Goal: Task Accomplishment & Management: Use online tool/utility

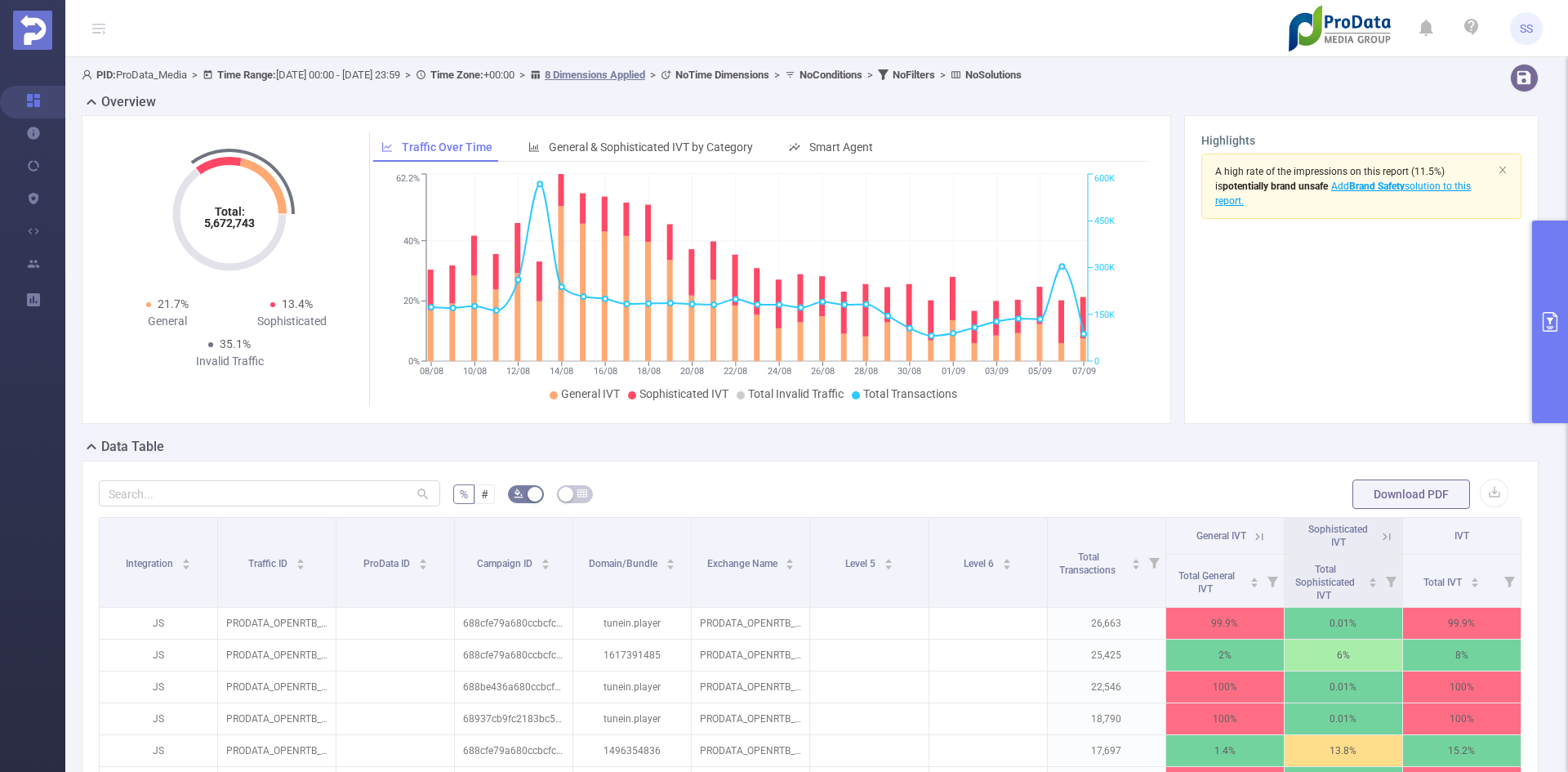
click at [1542, 289] on button "primary" at bounding box center [1550, 321] width 36 height 202
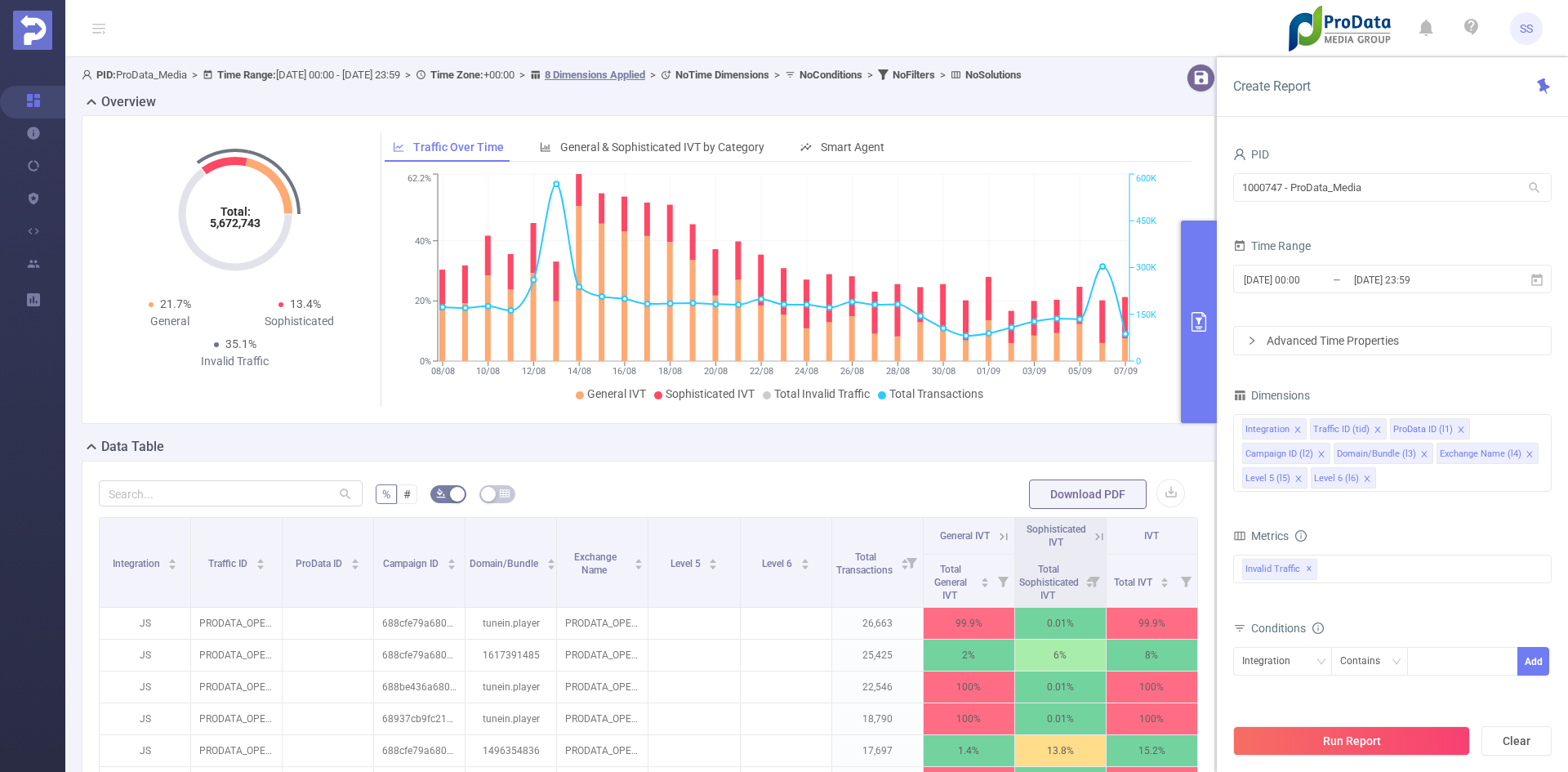
click at [1205, 296] on button "primary" at bounding box center [1199, 321] width 36 height 202
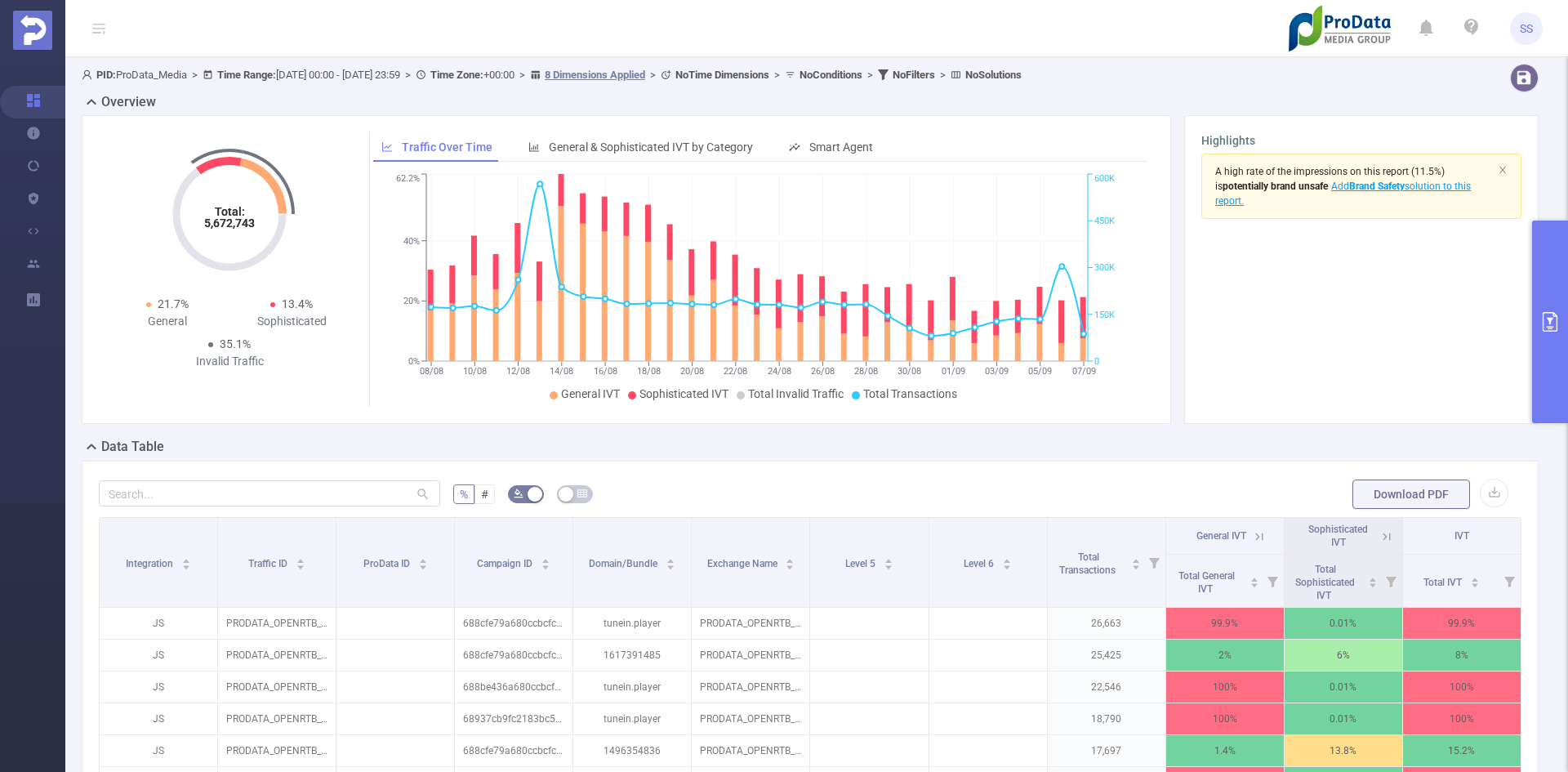
click at [1555, 357] on button "primary" at bounding box center [1550, 321] width 36 height 202
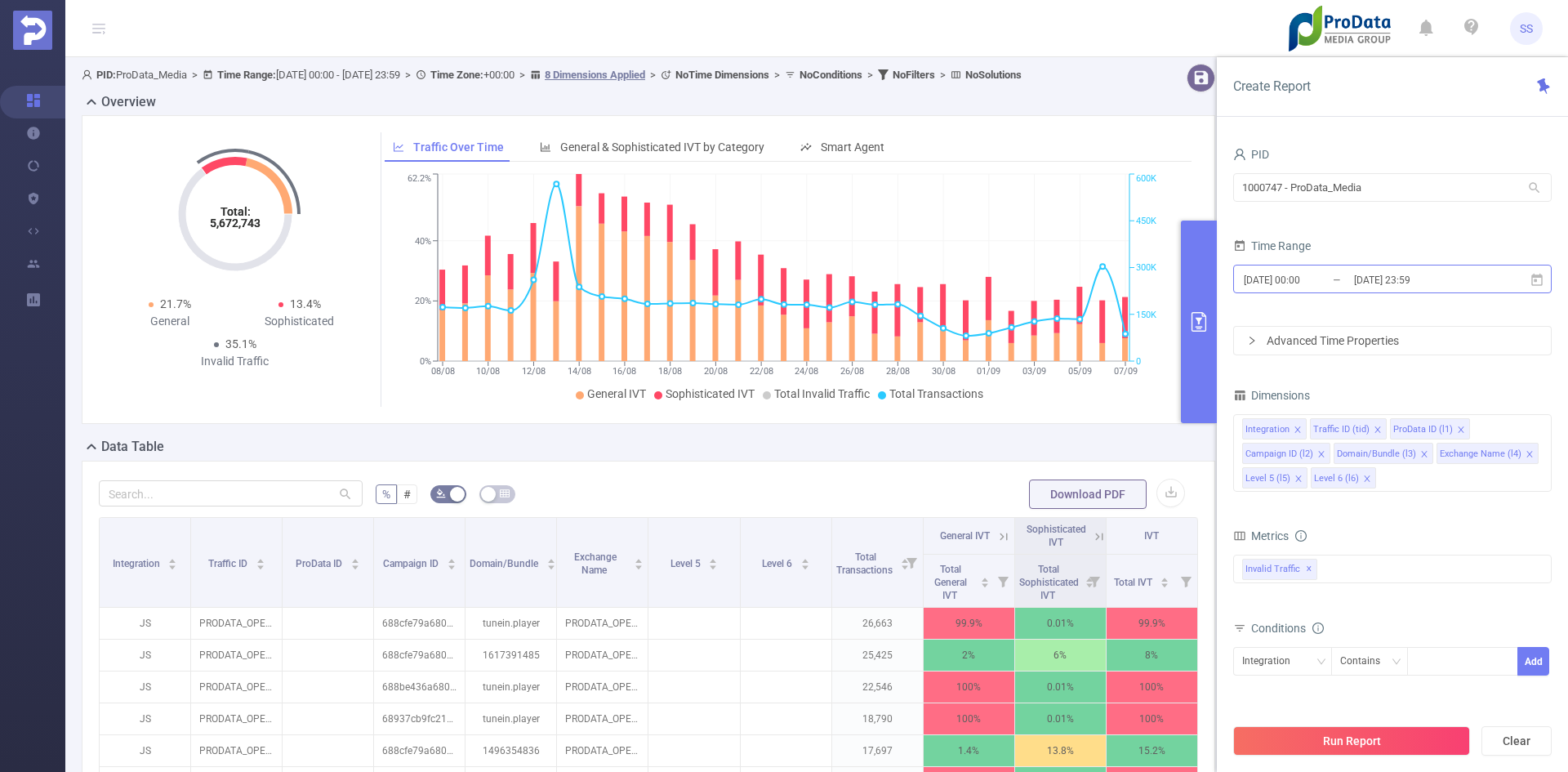
click at [1316, 279] on input "[DATE] 00:00" at bounding box center [1308, 280] width 132 height 22
click at [1416, 217] on form "PID 1000747 - ProData_Media 1000747 - ProData_Media Time Range [DATE] 00:00 _ […" at bounding box center [1392, 249] width 318 height 212
drag, startPoint x: 1385, startPoint y: 184, endPoint x: 1112, endPoint y: 183, distance: 273.0
click at [1112, 183] on section "PID: ProData_Media > Time Range: [DATE] 00:00 - [DATE] 23:59 > Time Zone: +00:0…" at bounding box center [817, 564] width 1503 height 1013
type input "d2r"
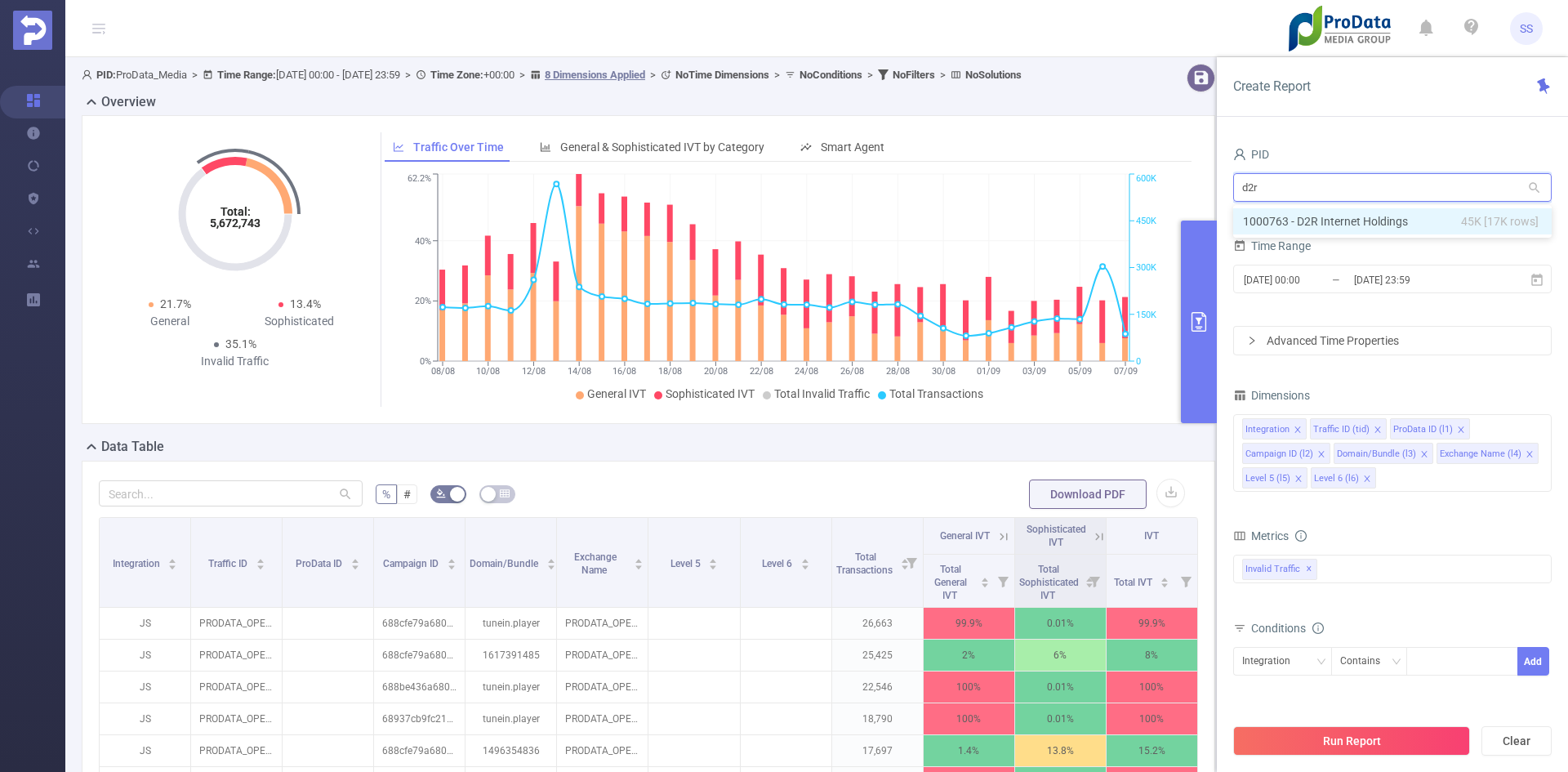
click at [1345, 216] on li "1000763 - D2R Internet Holdings 45K [17K rows]" at bounding box center [1392, 221] width 318 height 26
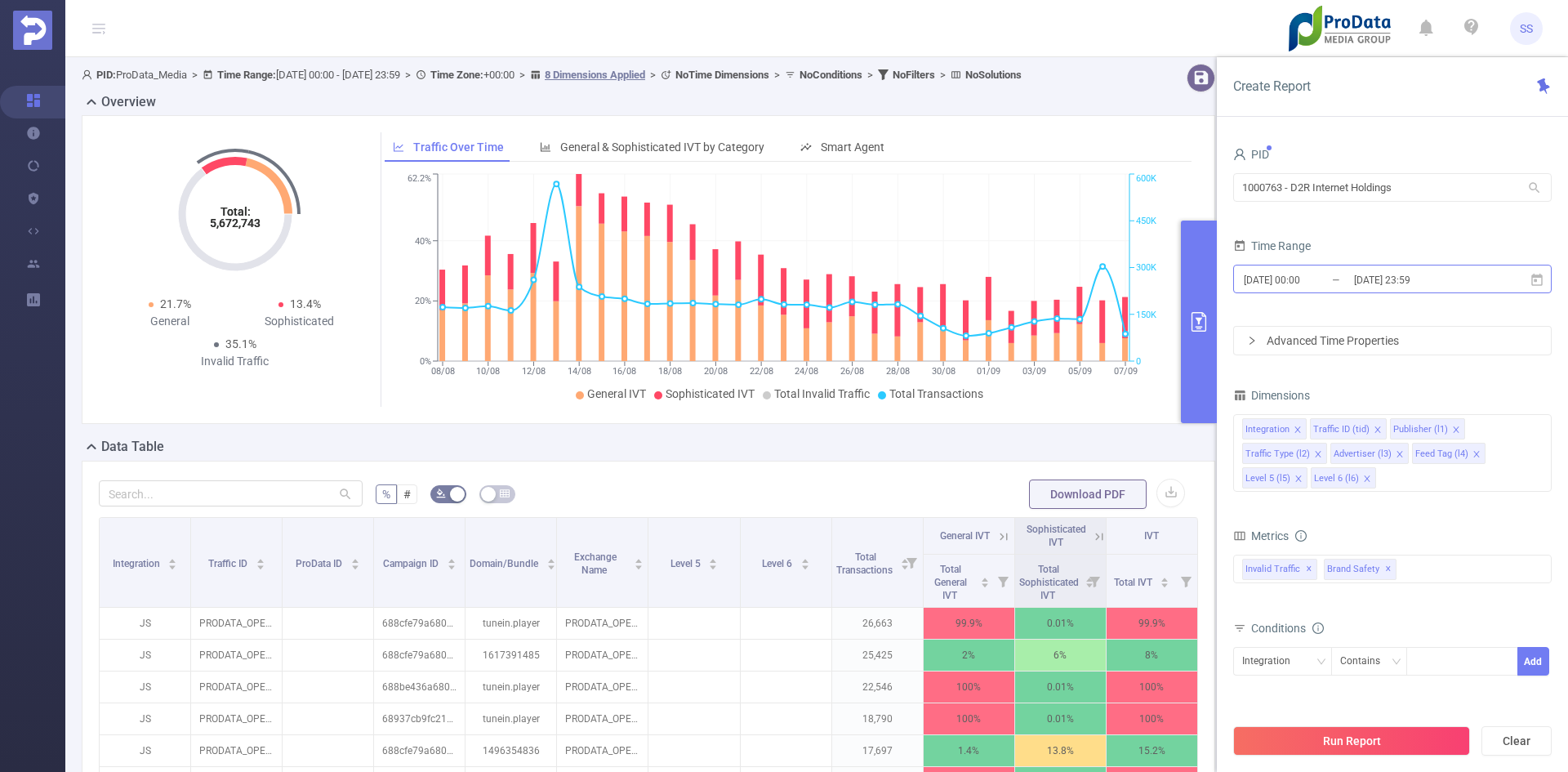
click at [1351, 282] on input "[DATE] 00:00" at bounding box center [1308, 280] width 132 height 22
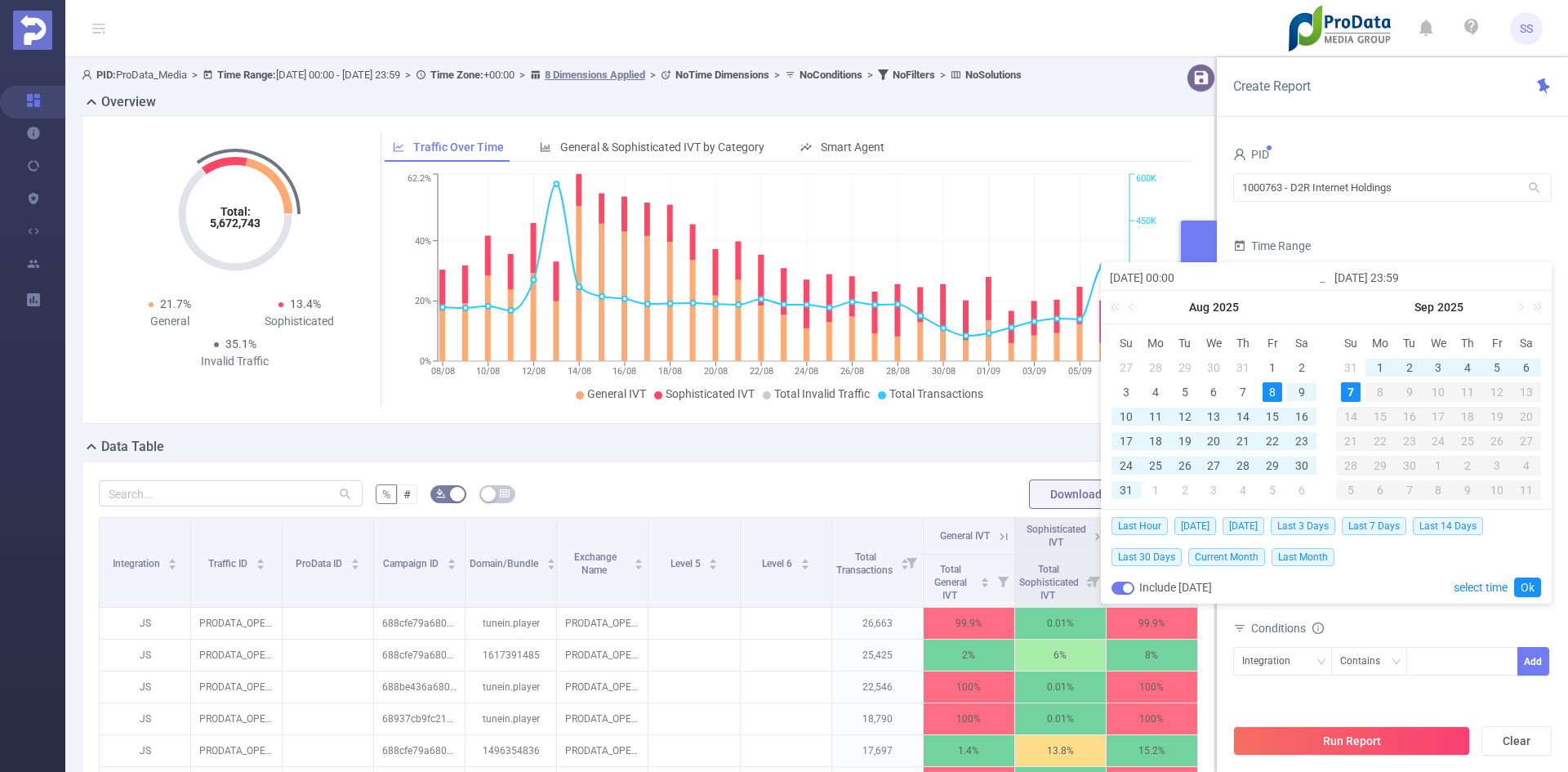
click at [1351, 282] on input "[DATE] 23:59" at bounding box center [1438, 277] width 208 height 20
drag, startPoint x: 1535, startPoint y: 590, endPoint x: 1524, endPoint y: 584, distance: 12.5
click at [1534, 589] on link "Ok" at bounding box center [1528, 587] width 27 height 20
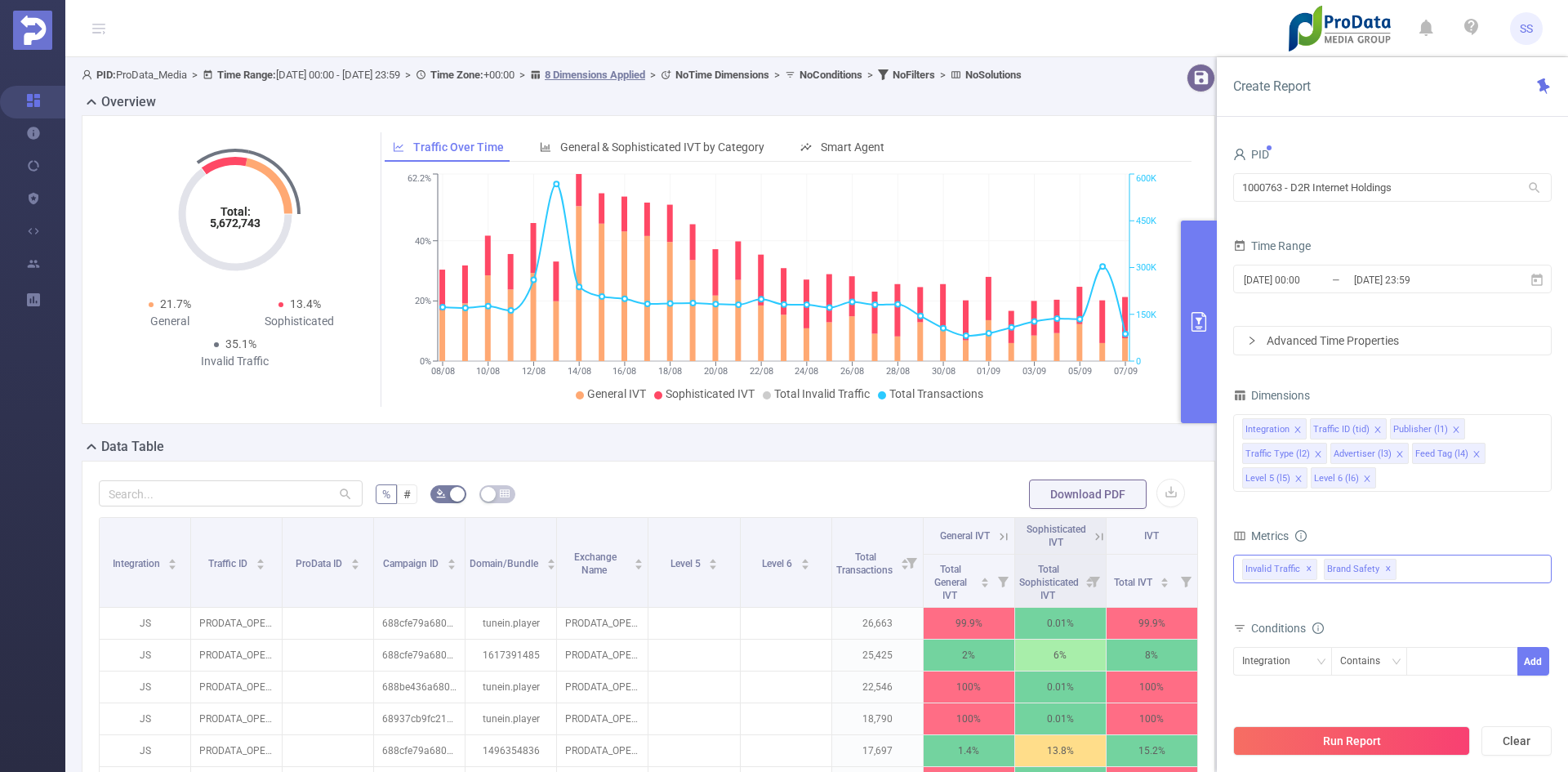
click at [1385, 569] on span "✕" at bounding box center [1389, 569] width 7 height 20
click at [1334, 745] on button "Run Report" at bounding box center [1352, 740] width 237 height 29
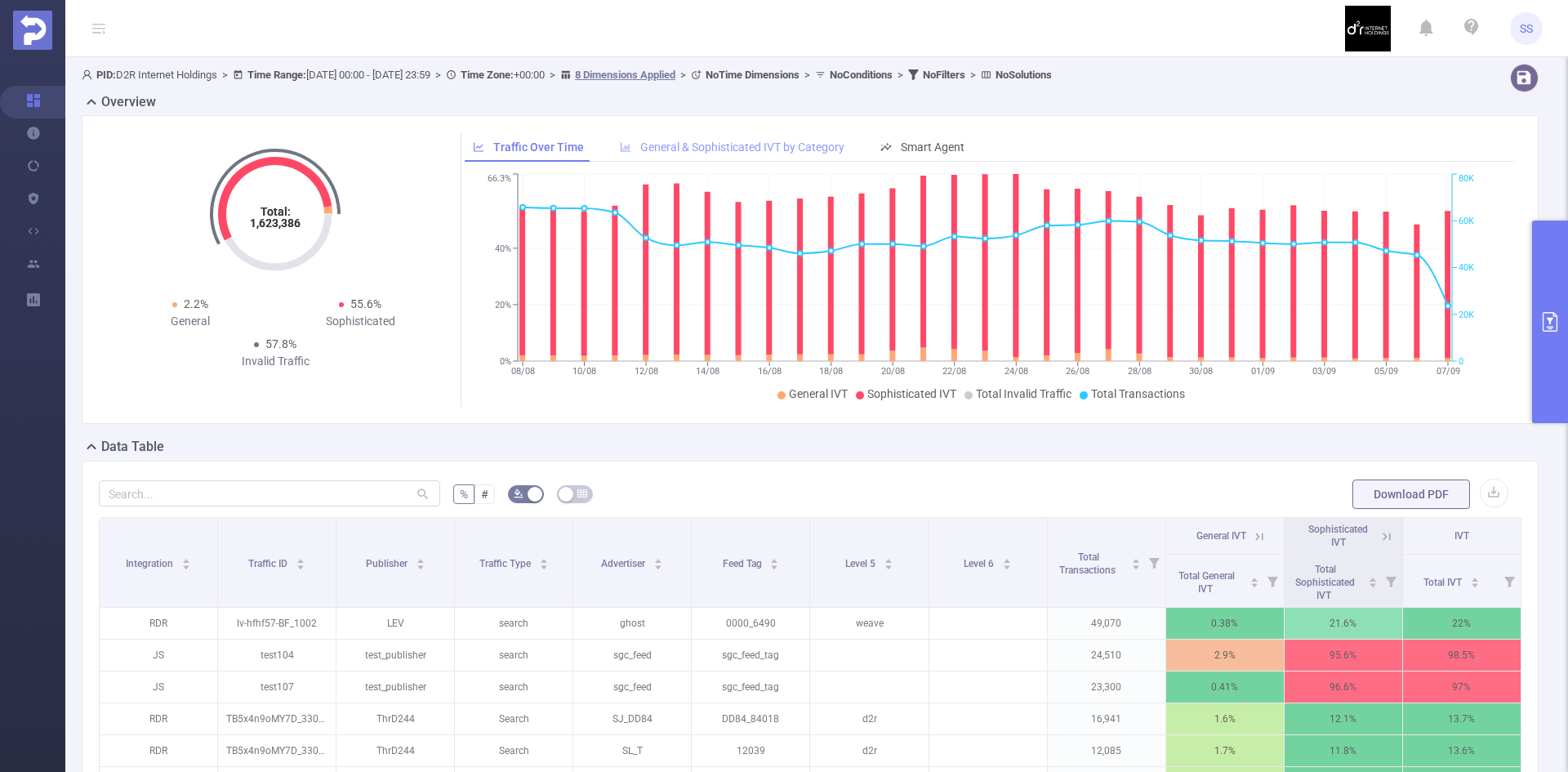
click at [746, 153] on span "General & Sophisticated IVT by Category" at bounding box center [742, 147] width 204 height 13
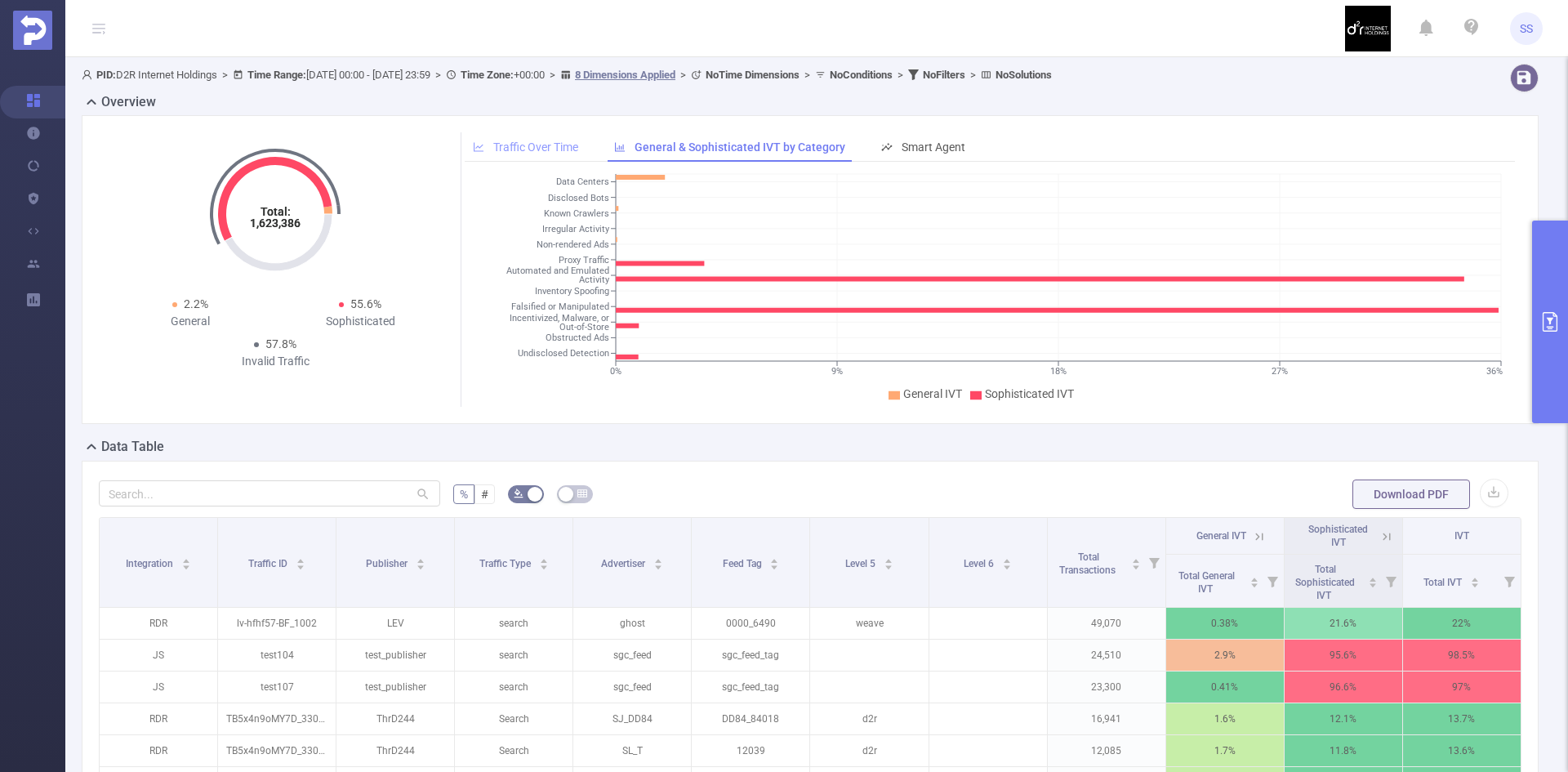
click at [520, 155] on div "Traffic Over Time" at bounding box center [526, 147] width 122 height 30
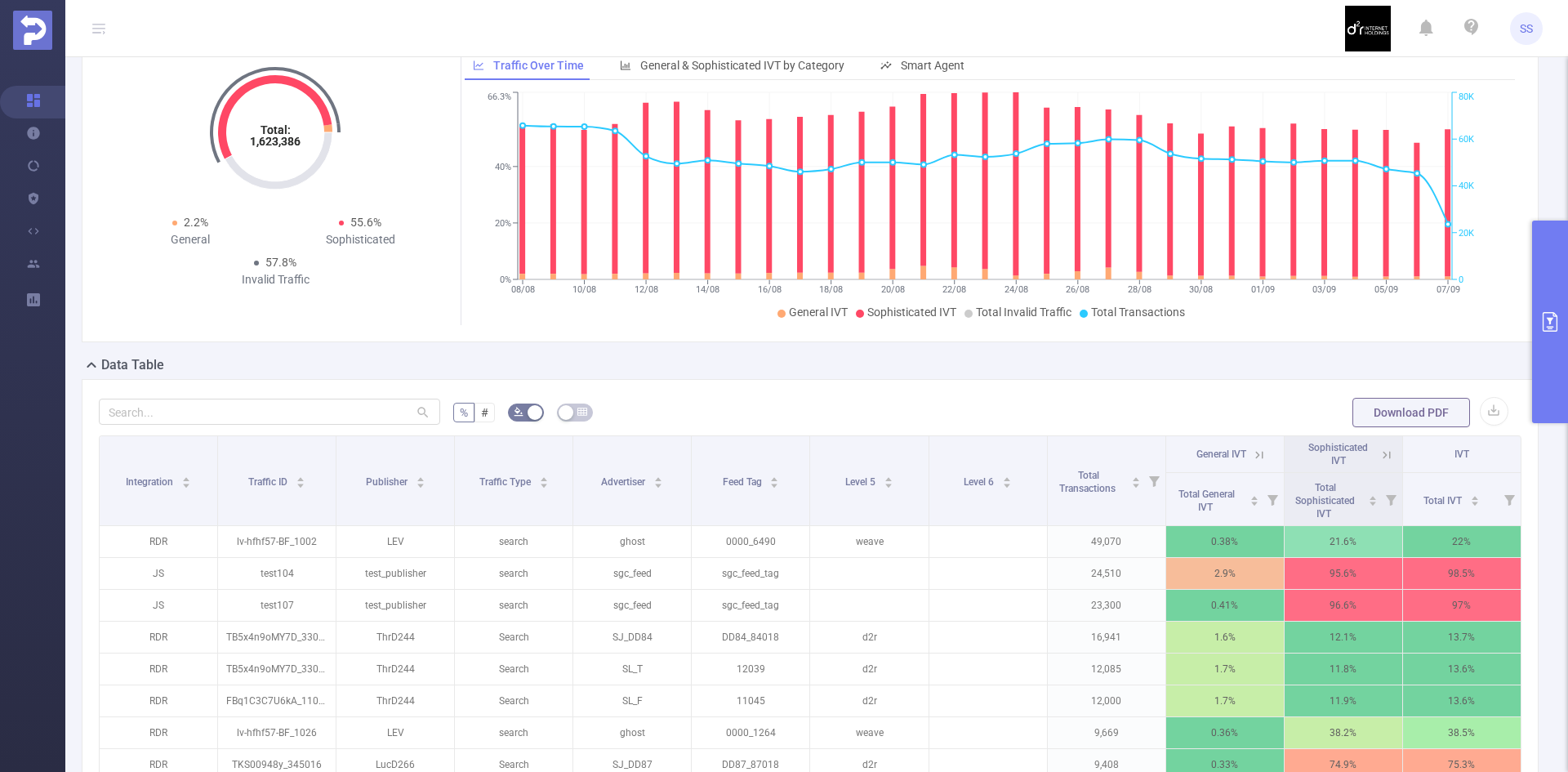
scroll to position [163, 0]
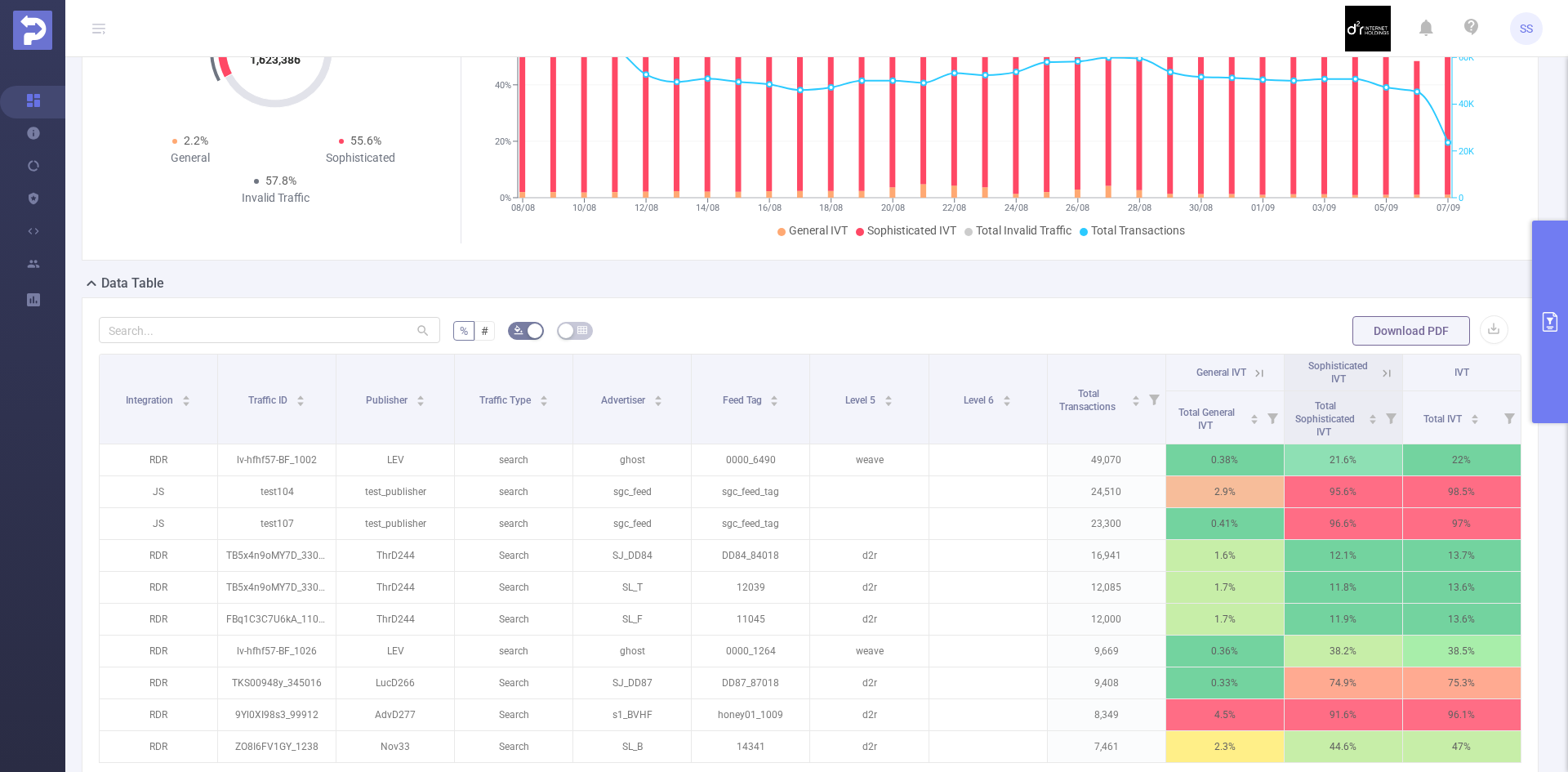
click at [1542, 296] on button "primary" at bounding box center [1550, 321] width 36 height 202
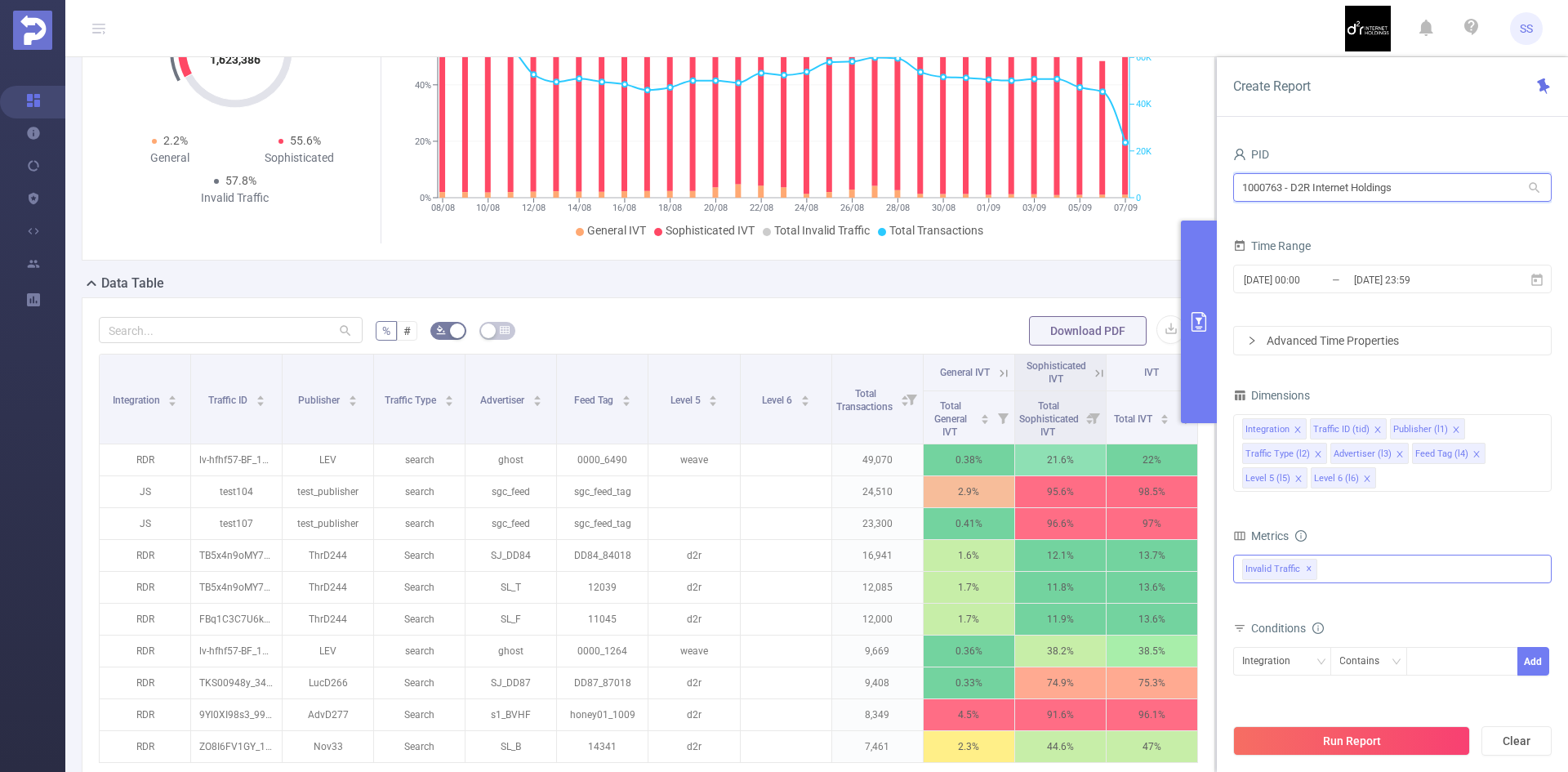
drag, startPoint x: 1421, startPoint y: 184, endPoint x: 1171, endPoint y: 182, distance: 250.0
click at [1171, 182] on section "PID: D2R Internet Holdings > Time Range: [DATE] 00:00 - [DATE] 23:59 > Time Zon…" at bounding box center [817, 401] width 1503 height 1013
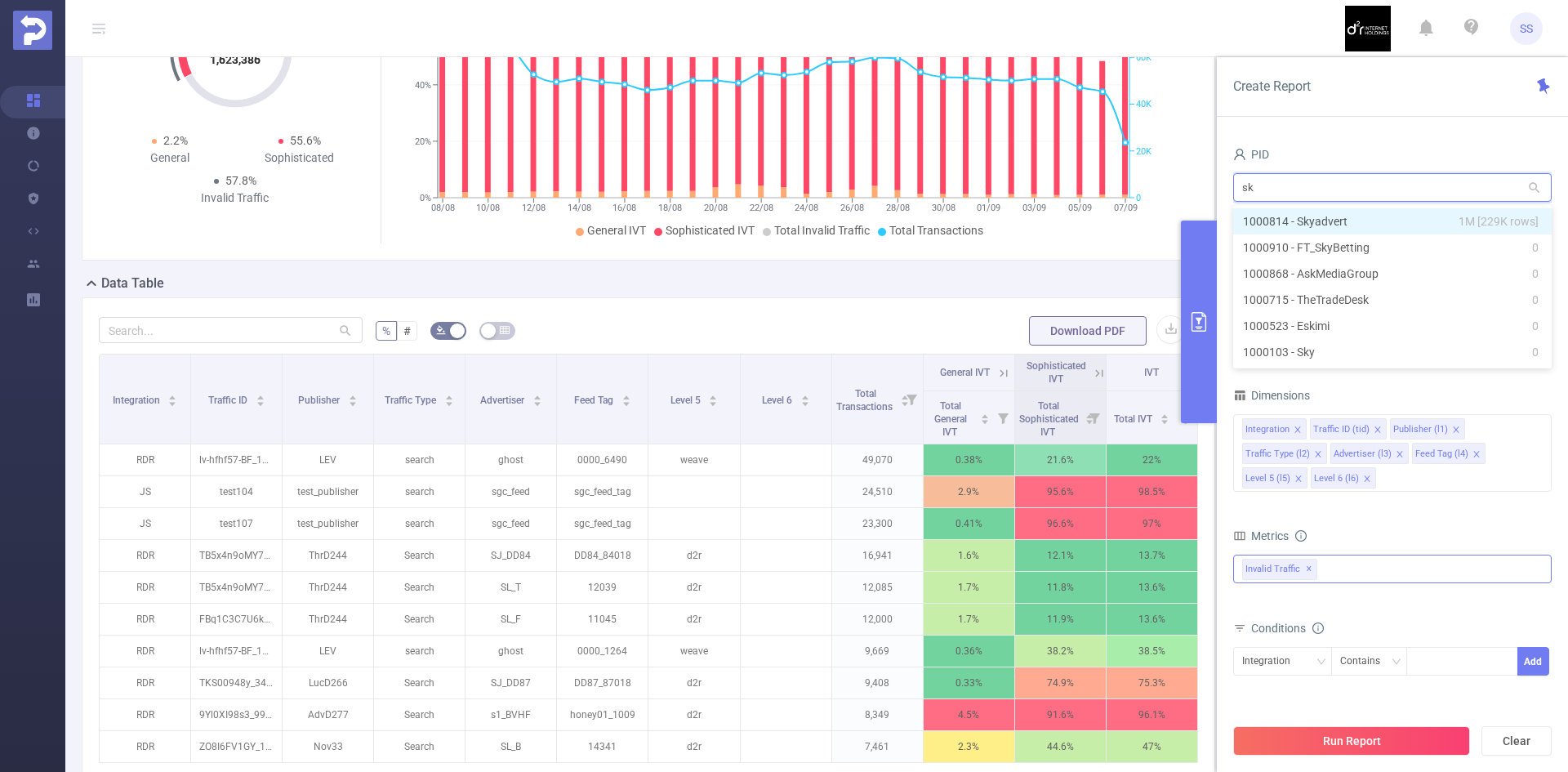
type input "sky"
click at [1437, 225] on li "1000814 - Skyadvert 1M [229K rows]" at bounding box center [1392, 221] width 318 height 26
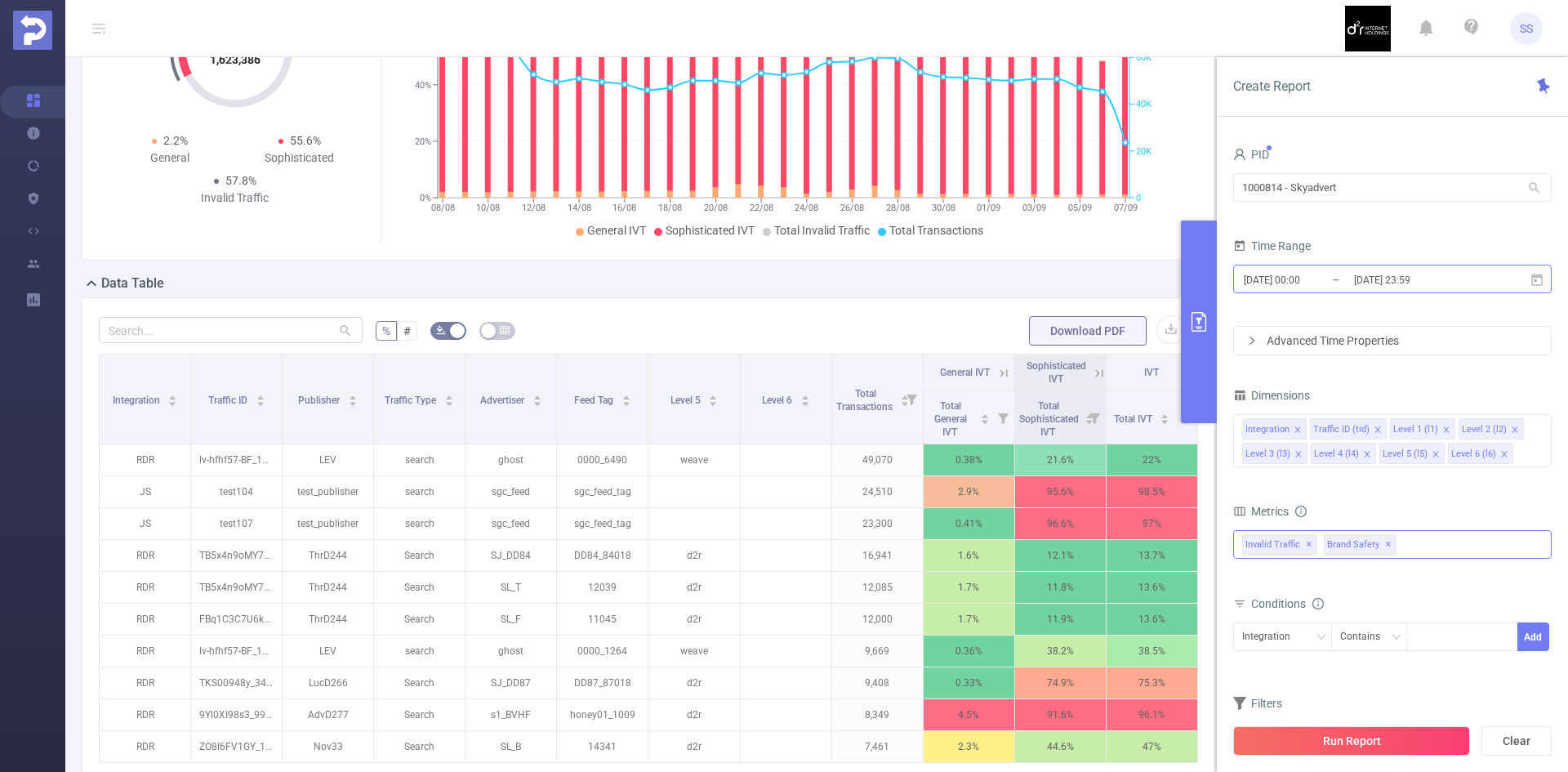
click at [1391, 279] on input "[DATE] 23:59" at bounding box center [1418, 280] width 132 height 22
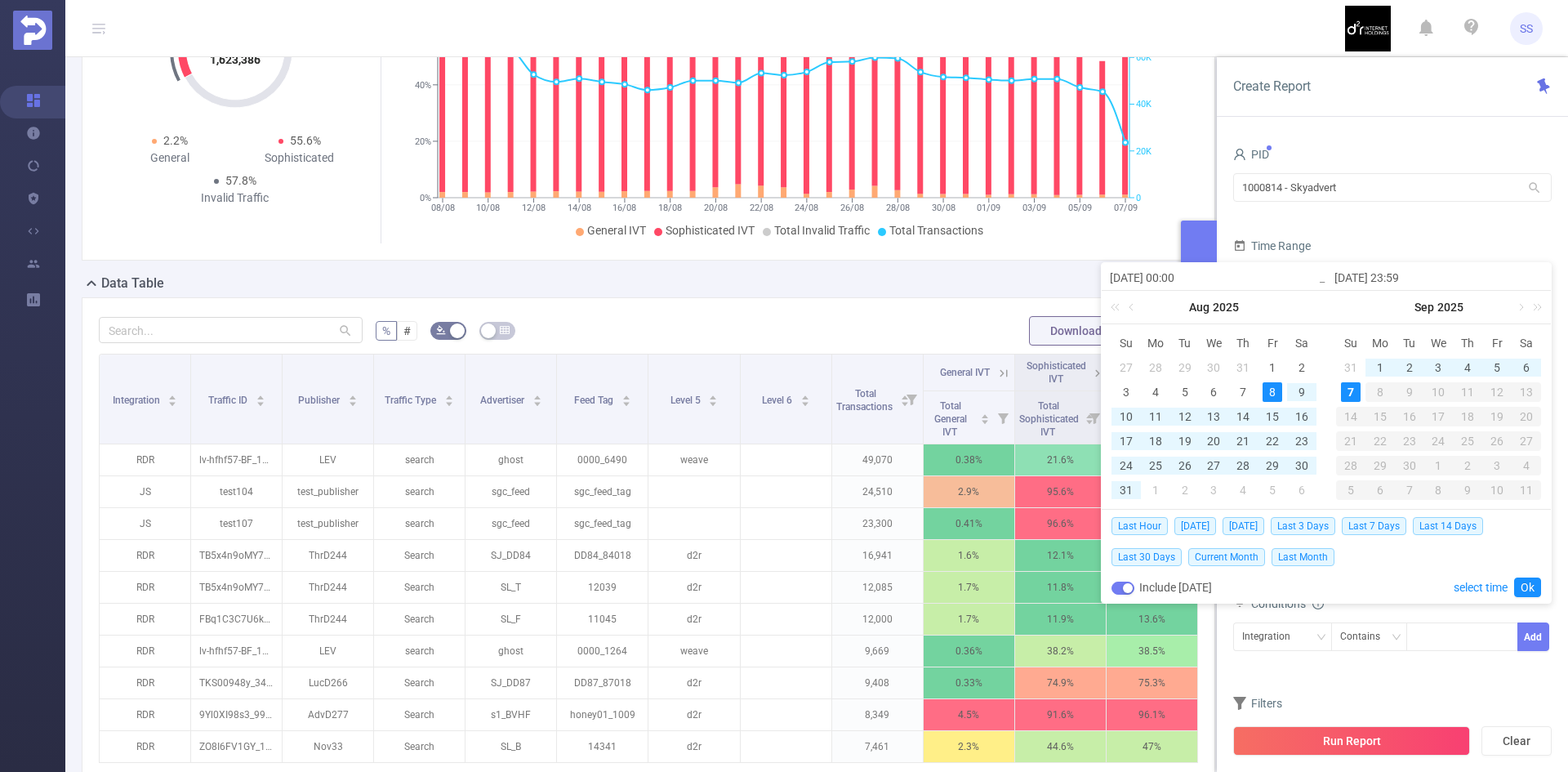
click at [1396, 226] on form "PID 1000814 - Skyadvert 1000814 - Skyadvert Time Range [DATE] 00:00 _ [DATE] 23…" at bounding box center [1392, 249] width 318 height 212
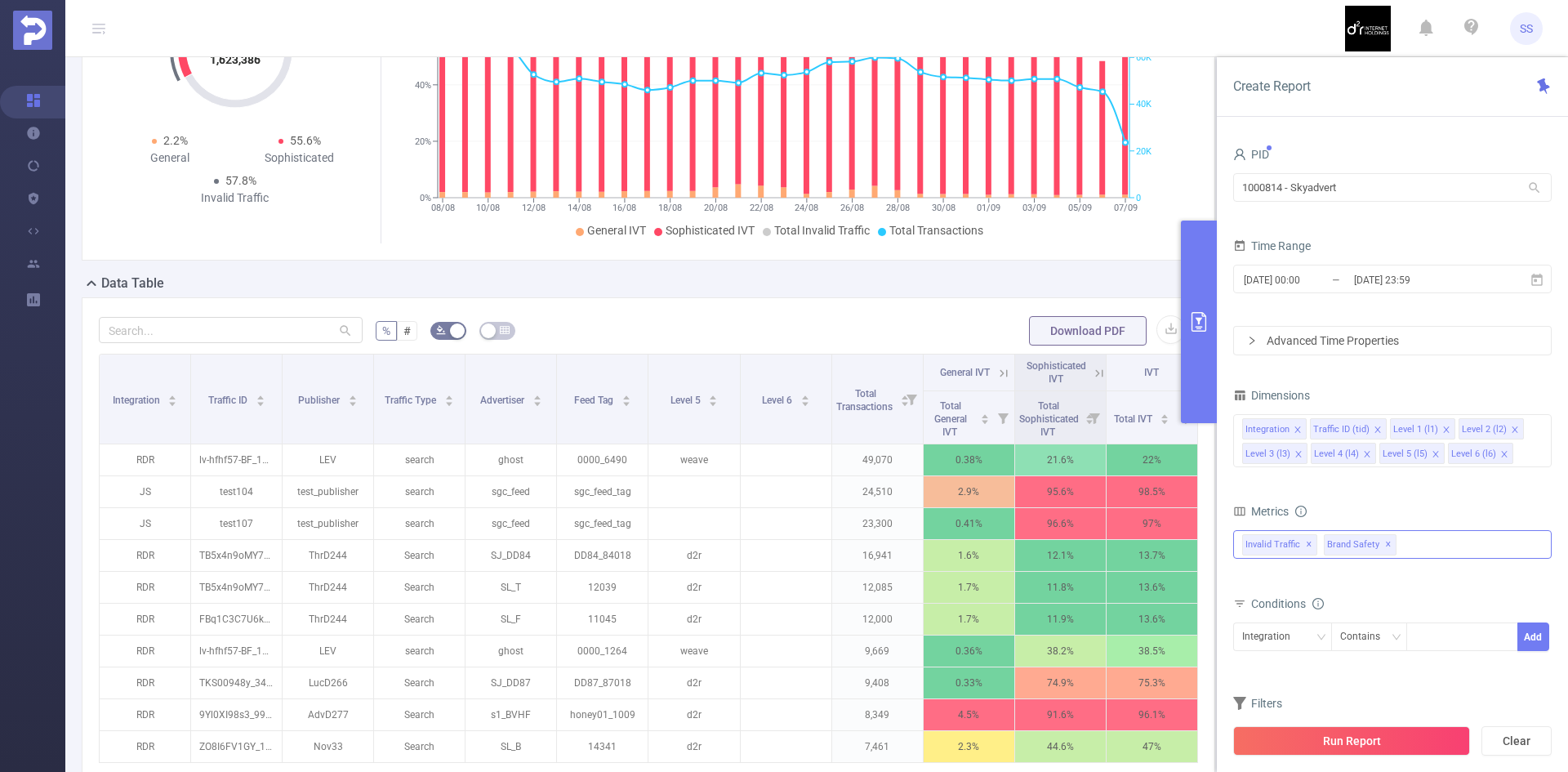
click at [1385, 543] on span "✕" at bounding box center [1389, 544] width 7 height 20
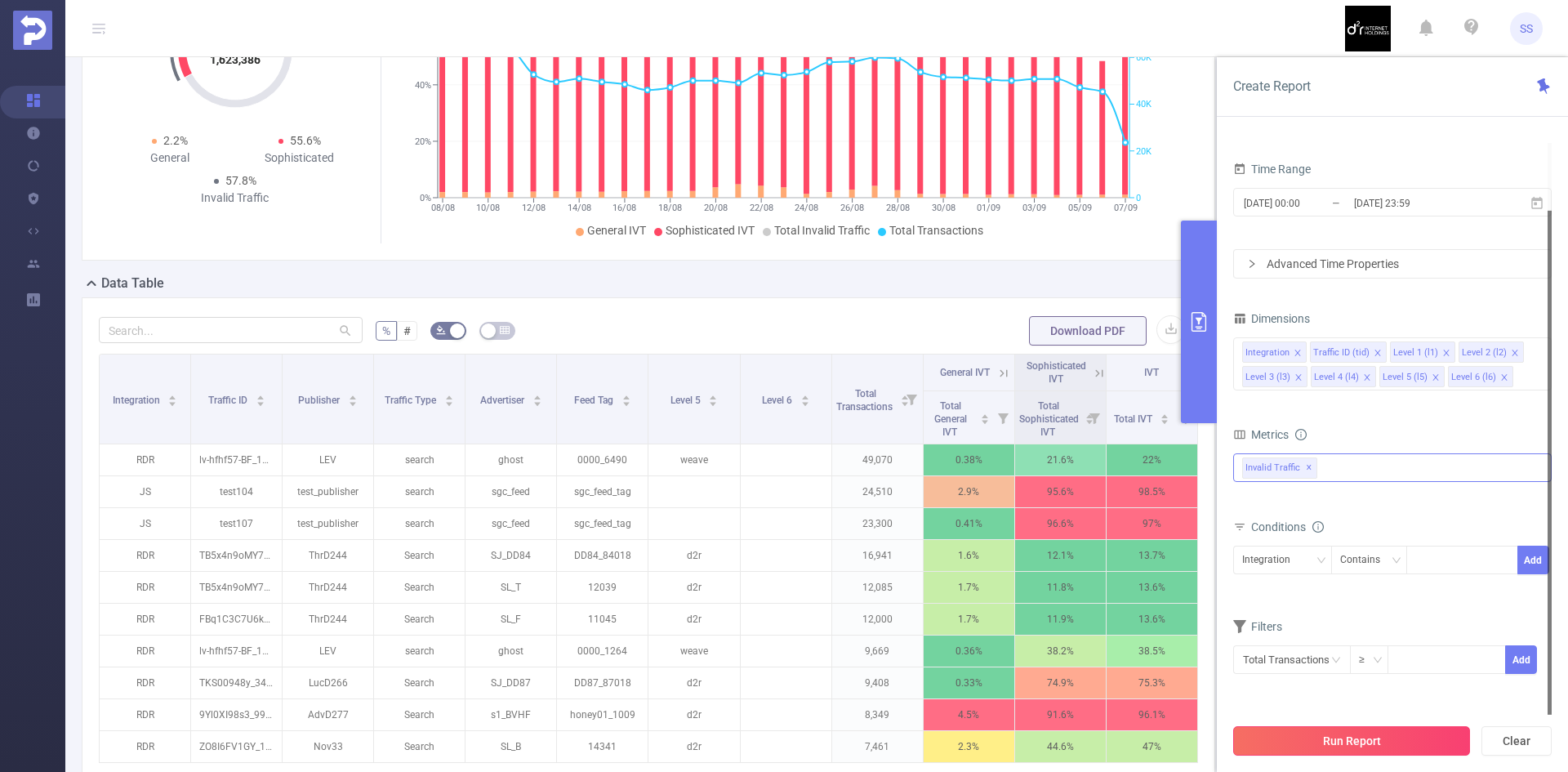
click at [1408, 738] on button "Run Report" at bounding box center [1352, 740] width 237 height 29
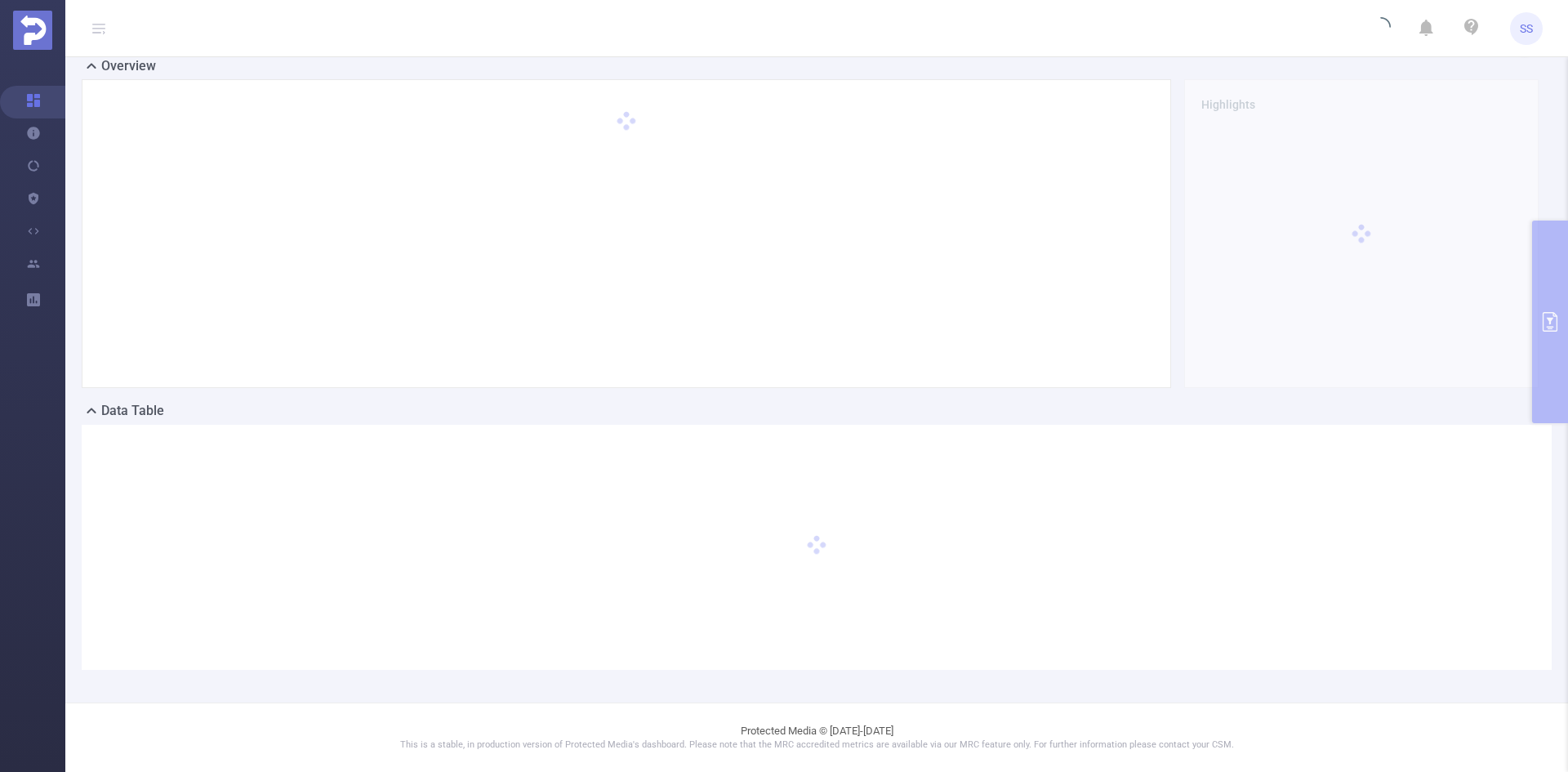
scroll to position [36, 0]
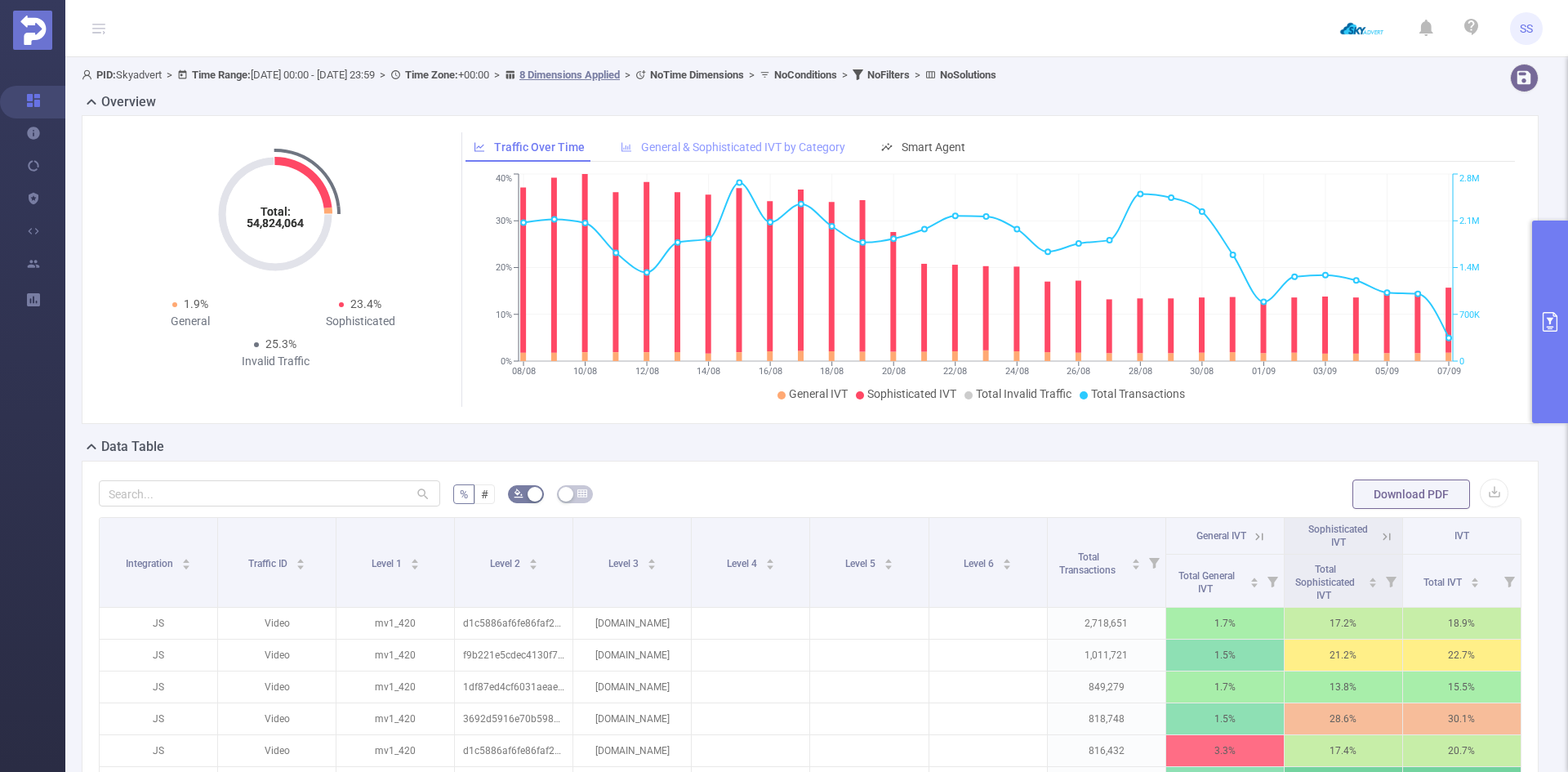
click at [694, 142] on span "General & Sophisticated IVT by Category" at bounding box center [743, 147] width 204 height 13
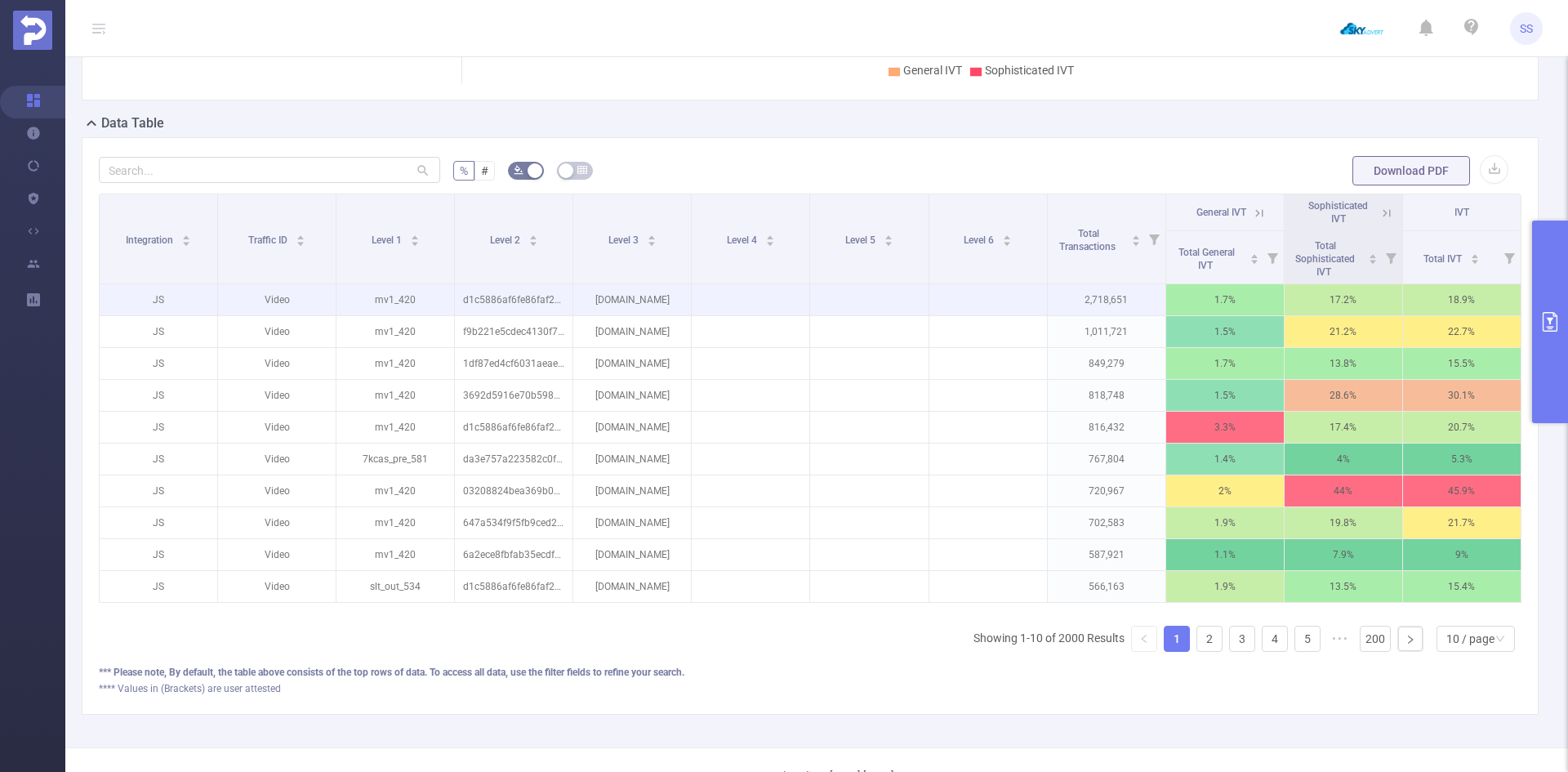
scroll to position [327, 0]
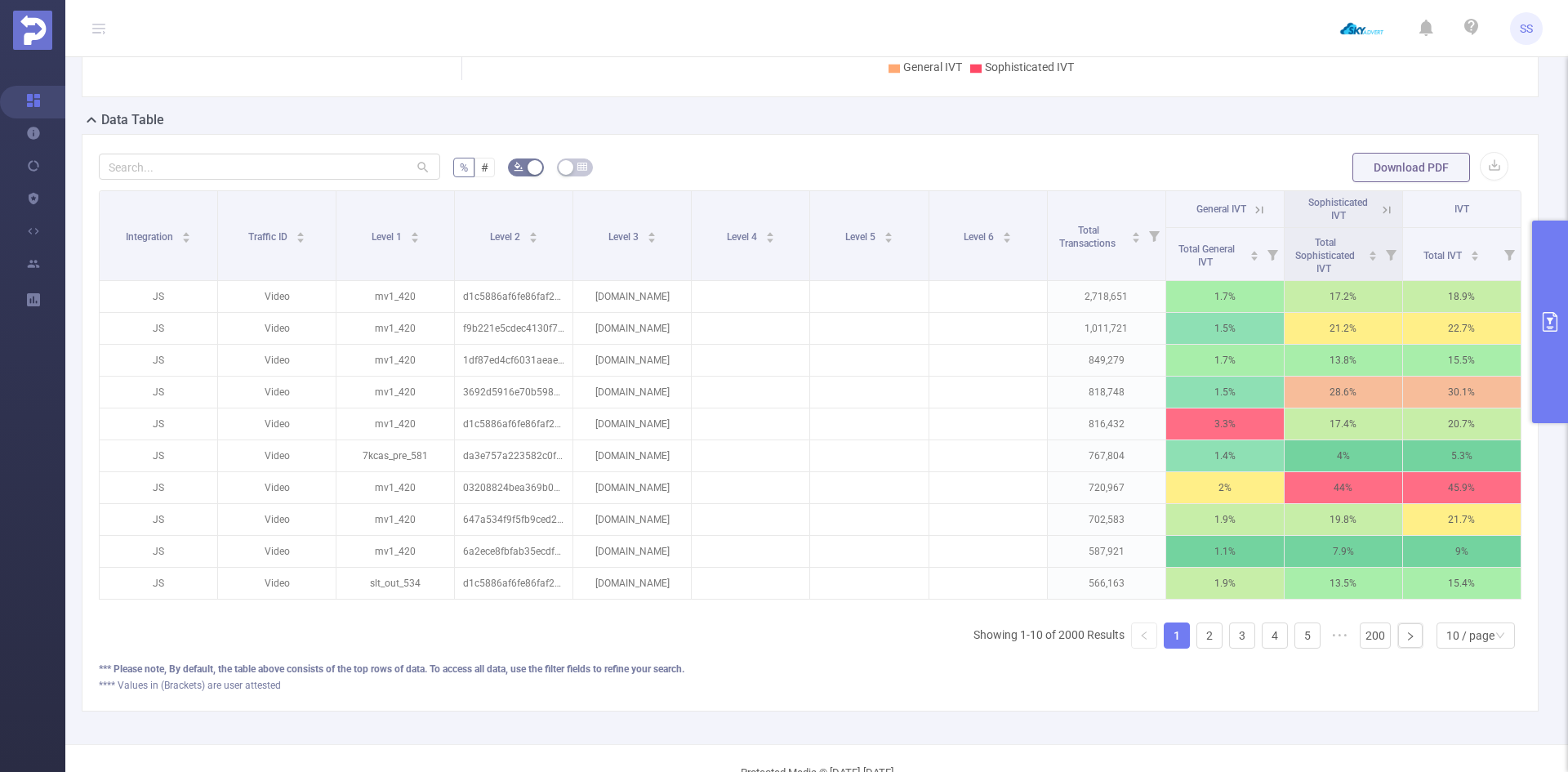
click at [1371, 218] on div "Sophisticated IVT" at bounding box center [1343, 209] width 96 height 26
click at [1379, 211] on icon at bounding box center [1386, 209] width 15 height 15
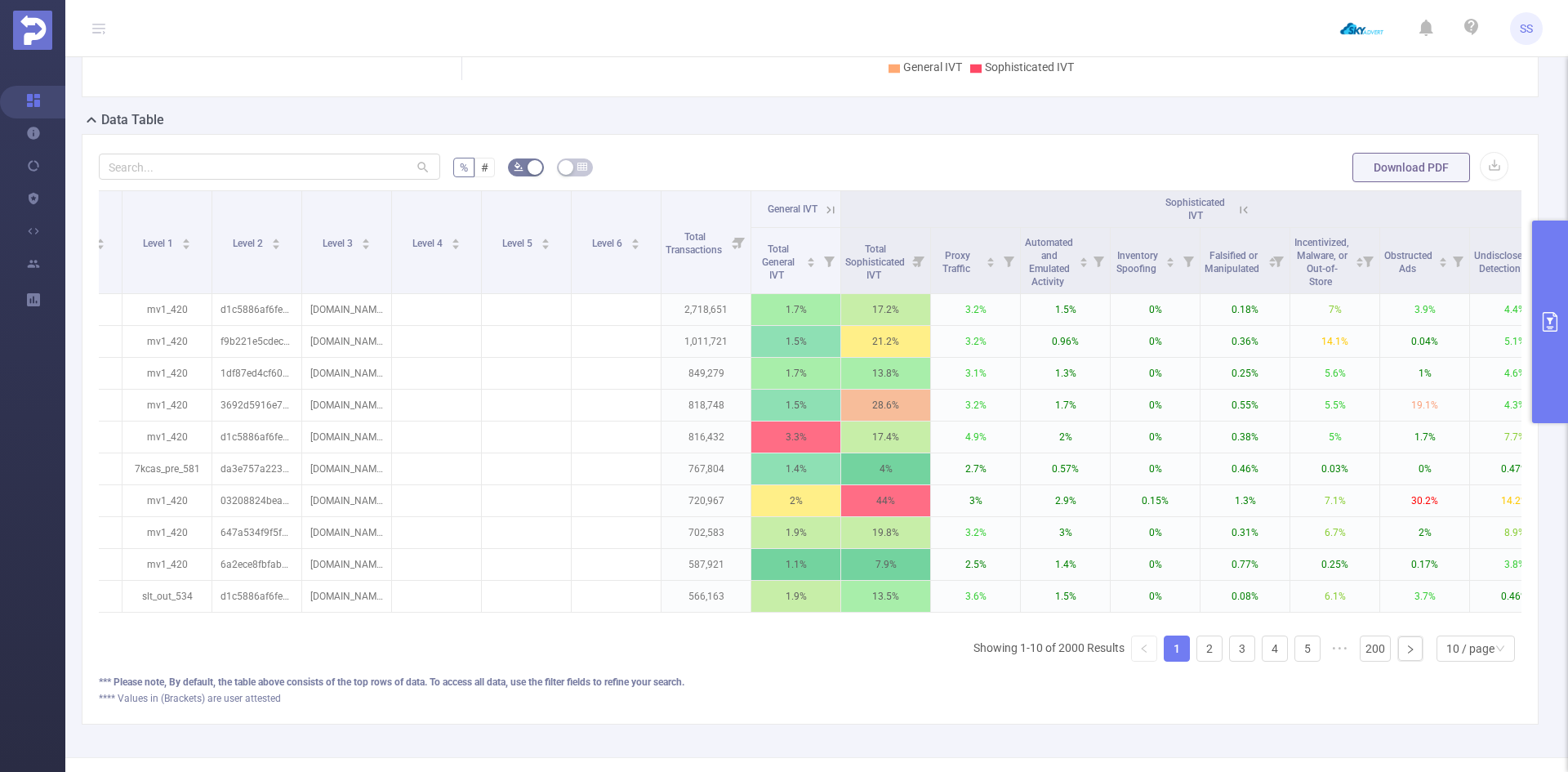
scroll to position [0, 288]
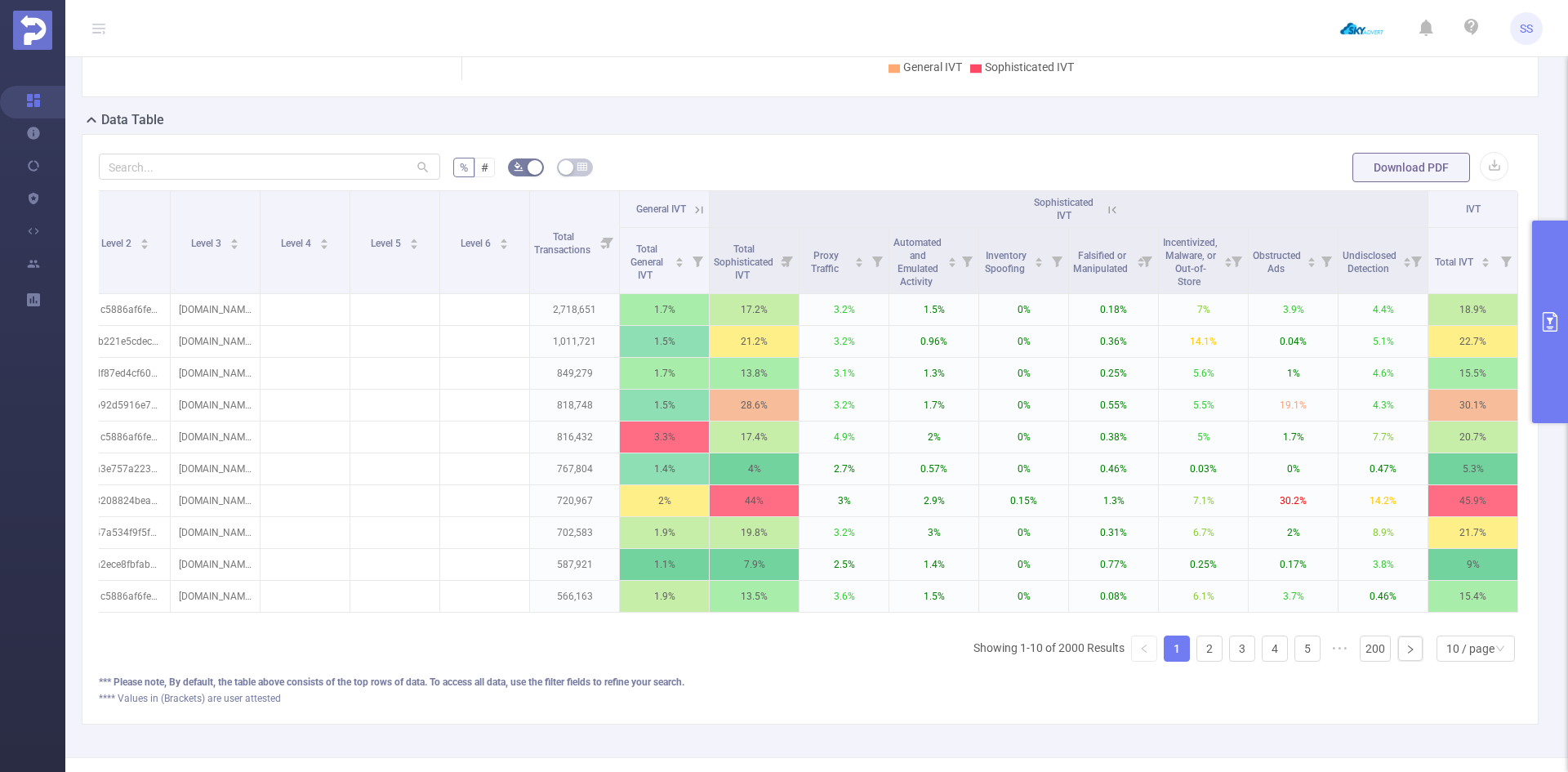
click at [1115, 214] on icon at bounding box center [1112, 209] width 15 height 15
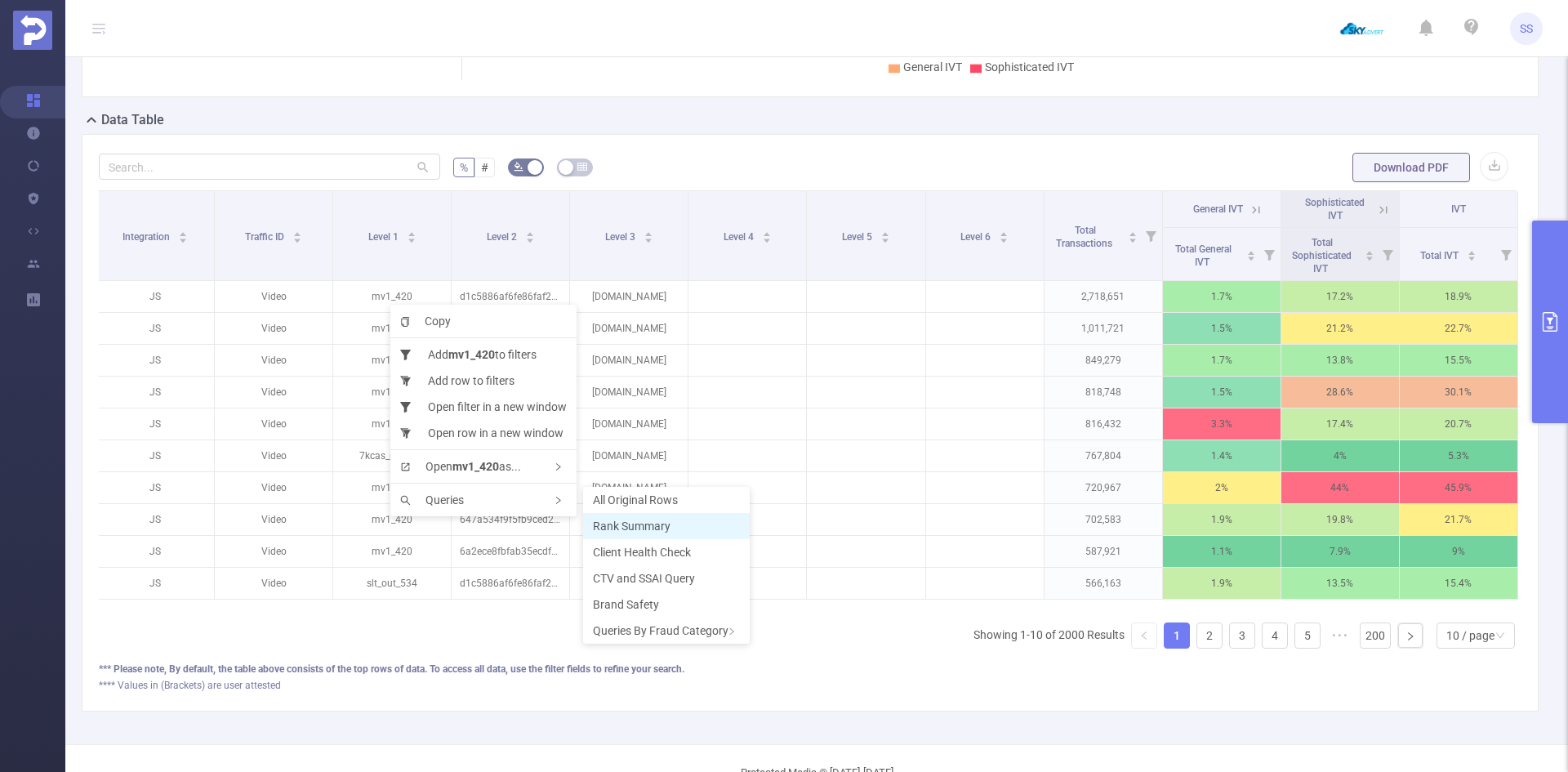
click at [613, 525] on span "Rank Summary" at bounding box center [631, 525] width 78 height 13
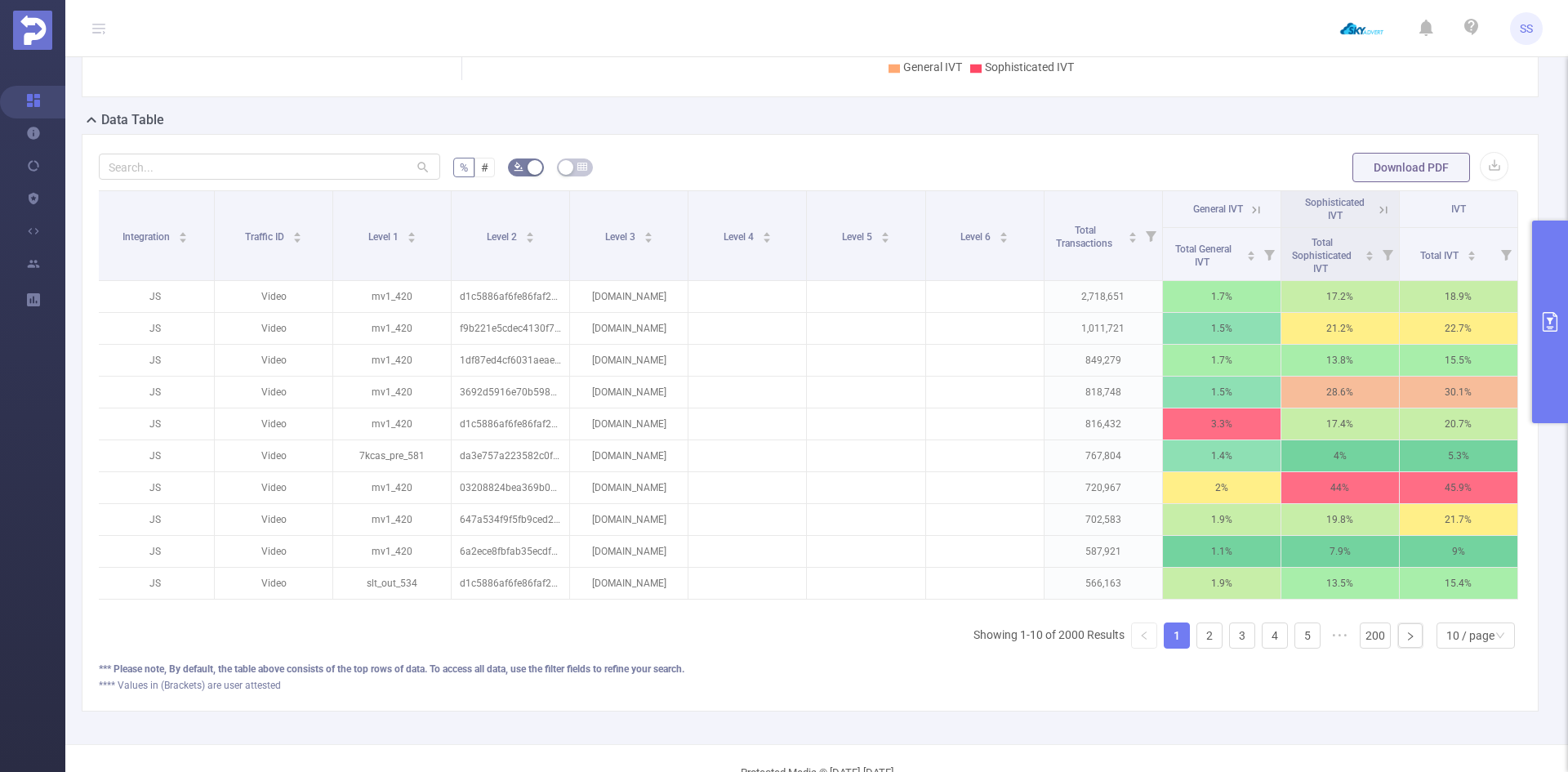
click at [1537, 307] on button "primary" at bounding box center [1550, 321] width 36 height 202
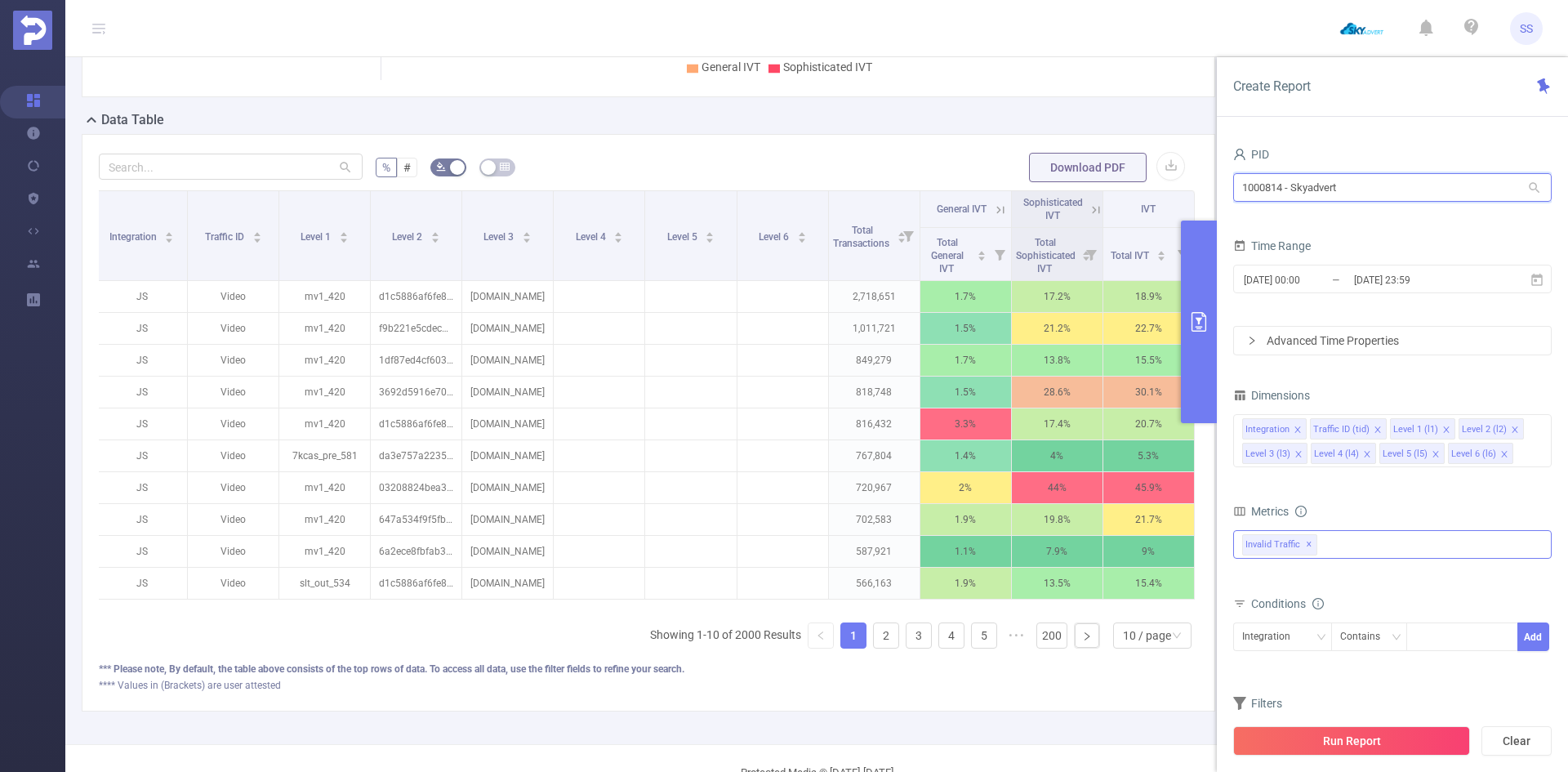
drag, startPoint x: 1406, startPoint y: 188, endPoint x: 1206, endPoint y: 191, distance: 200.0
click at [1206, 191] on section "PID: Skyadvert > Time Range: [DATE] 00:00 - [DATE] 23:59 > Time Zone: +00:00 > …" at bounding box center [817, 237] width 1503 height 1013
type input "filmz"
click at [1323, 221] on li "1000842 - Filmzie 2.07M [77K rows]" at bounding box center [1392, 221] width 318 height 26
click at [1385, 544] on span "✕" at bounding box center [1389, 544] width 7 height 20
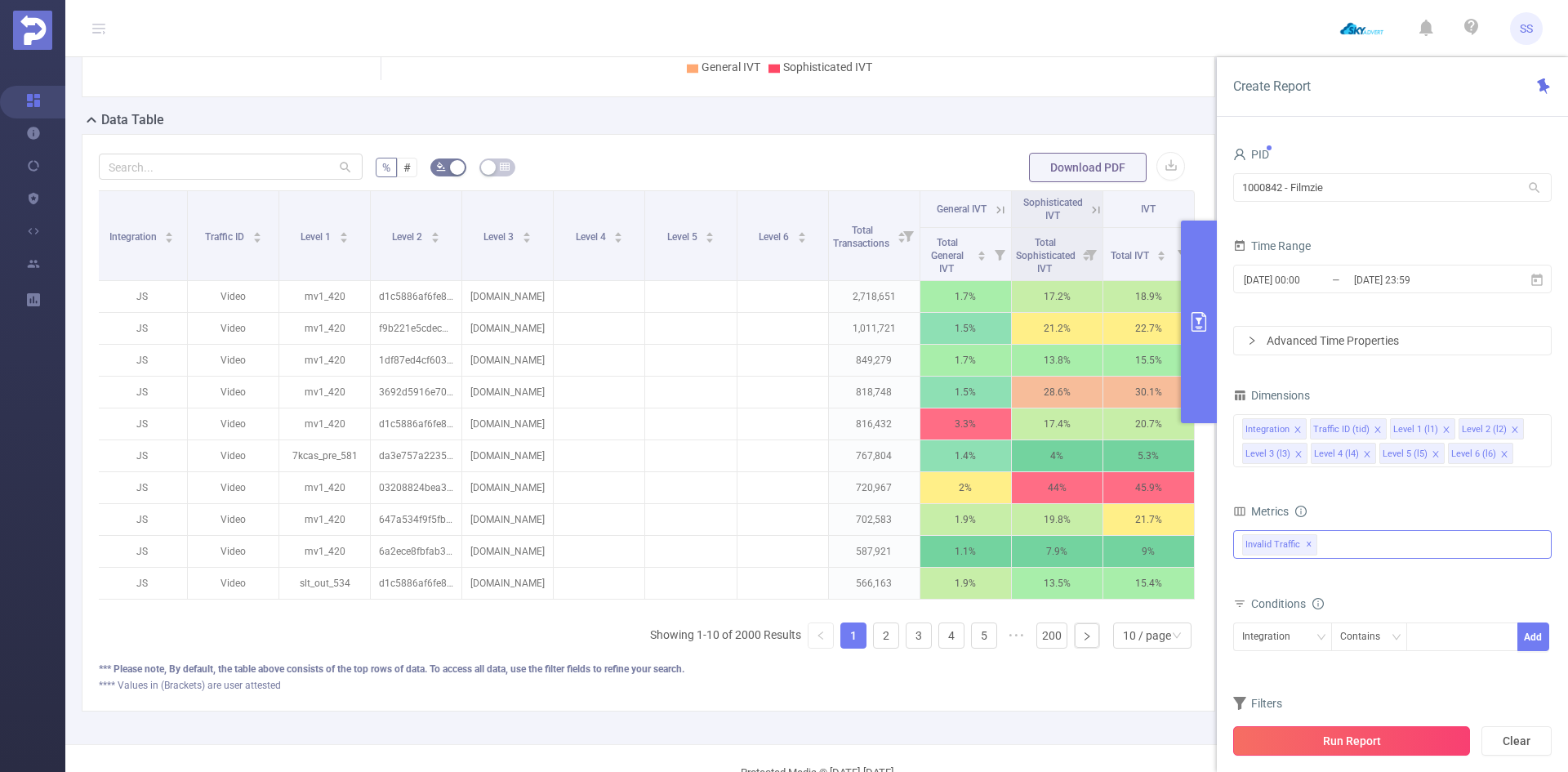
click at [1340, 740] on button "Run Report" at bounding box center [1352, 740] width 237 height 29
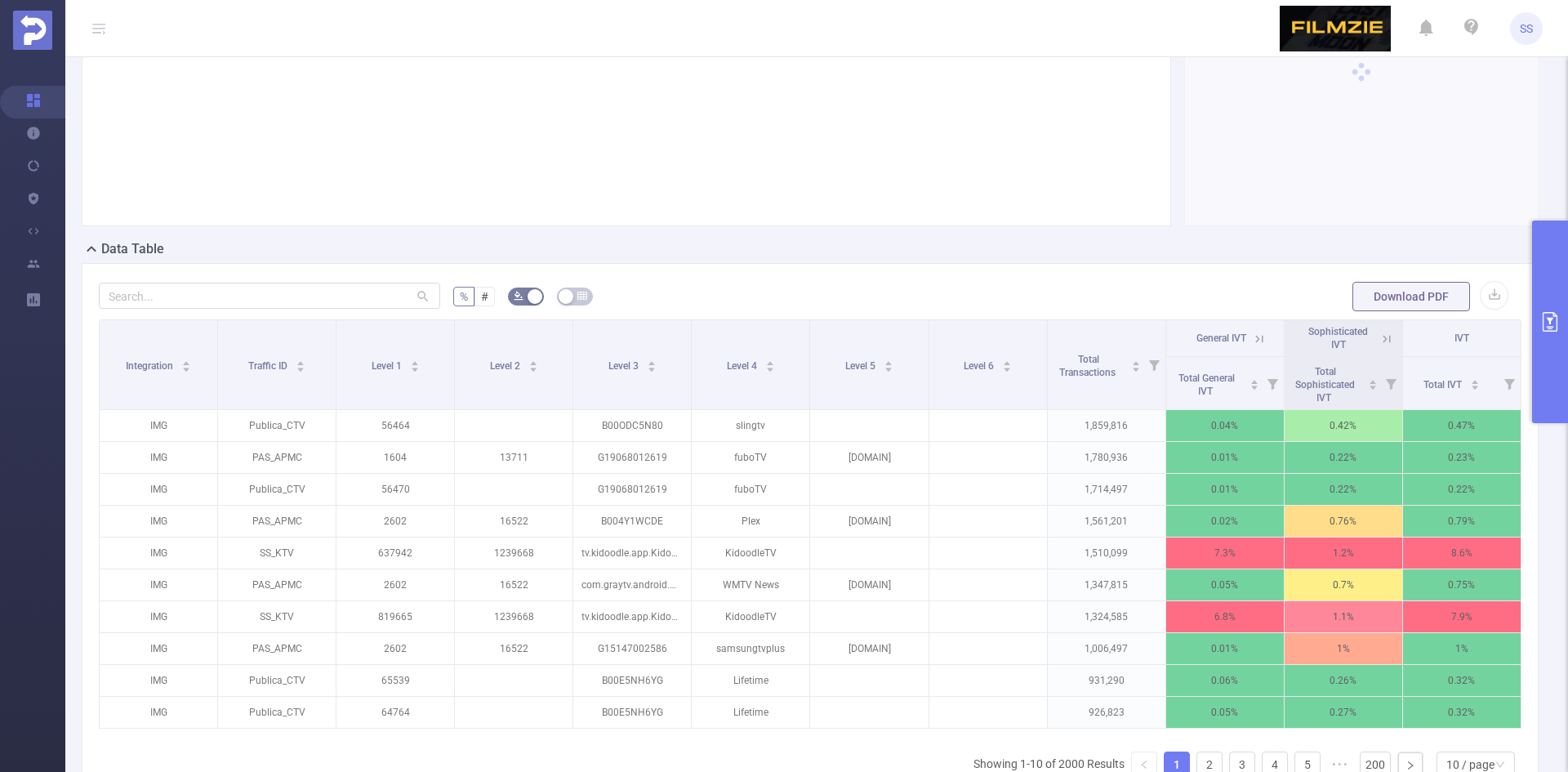
scroll to position [200, 0]
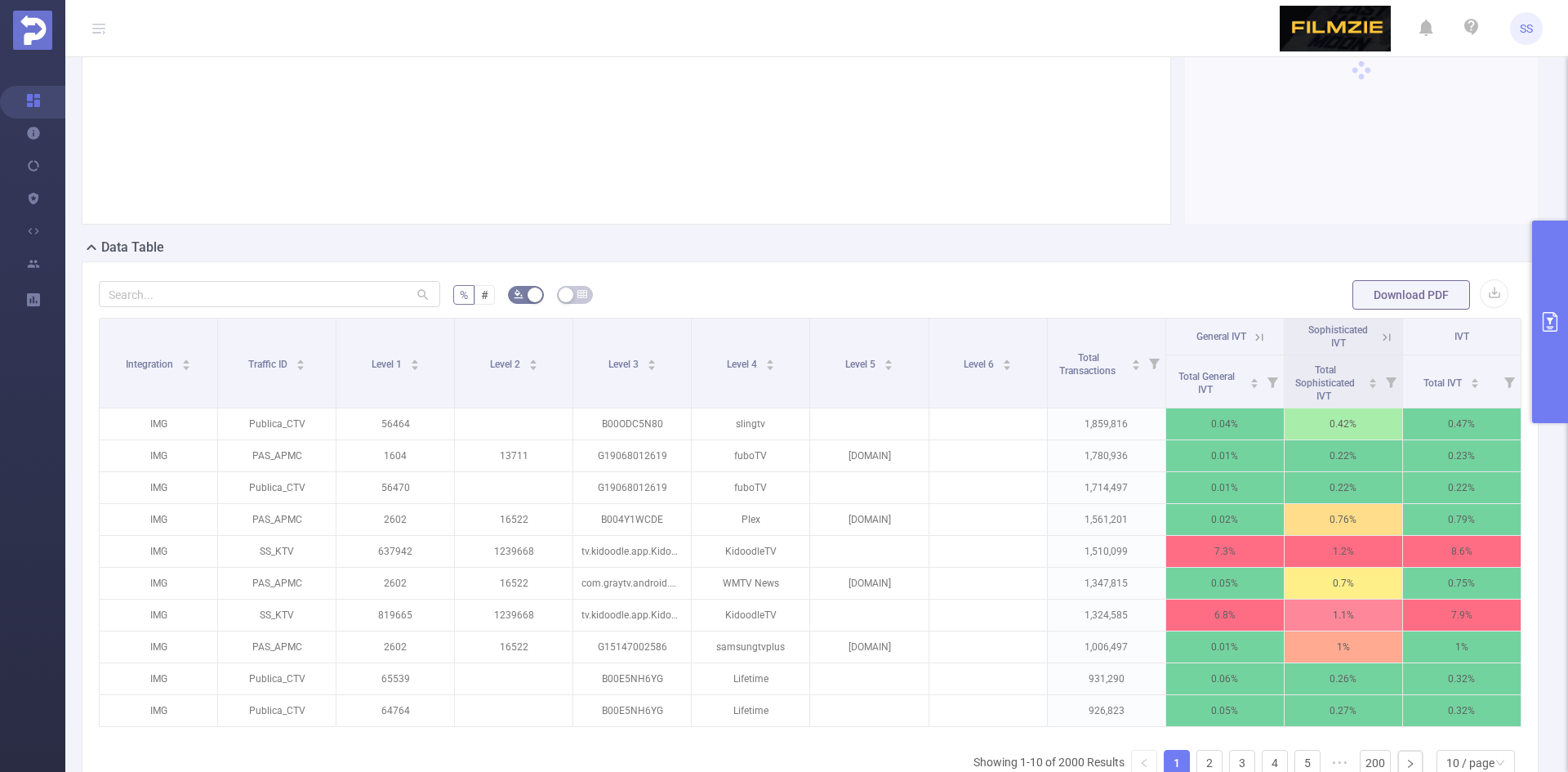
click at [1252, 339] on icon at bounding box center [1259, 337] width 15 height 15
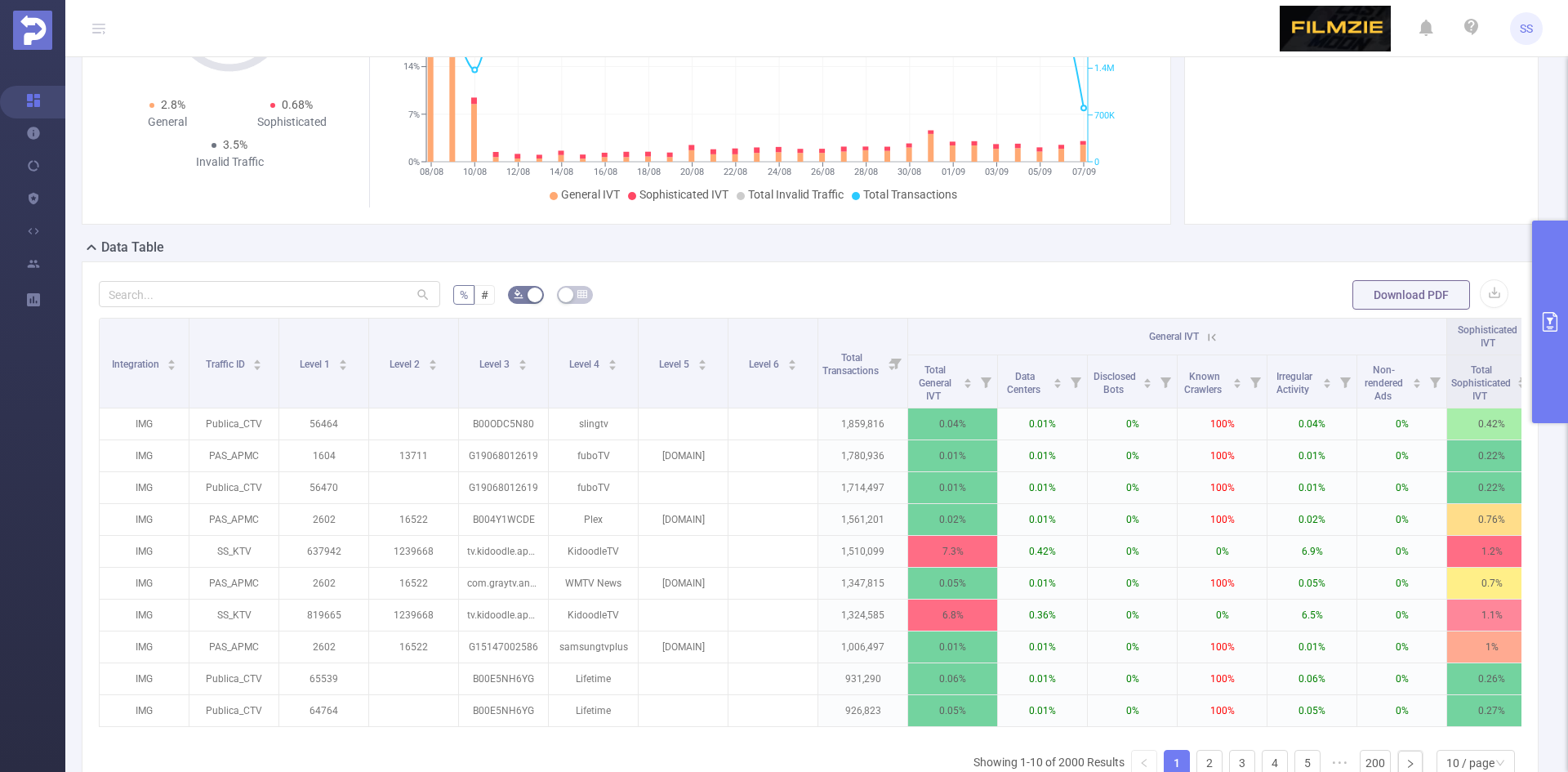
click at [1217, 337] on icon at bounding box center [1211, 337] width 15 height 15
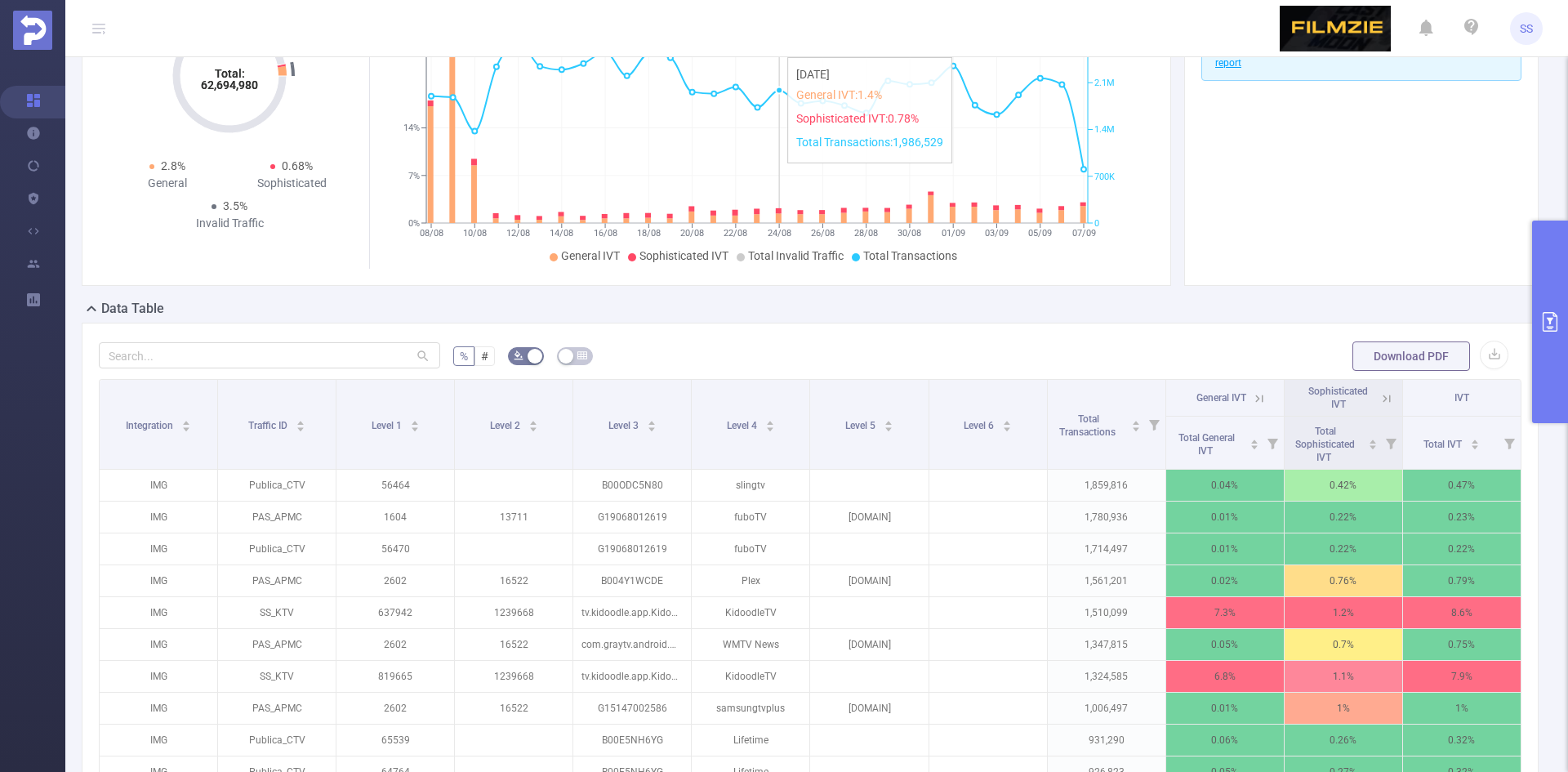
scroll to position [0, 0]
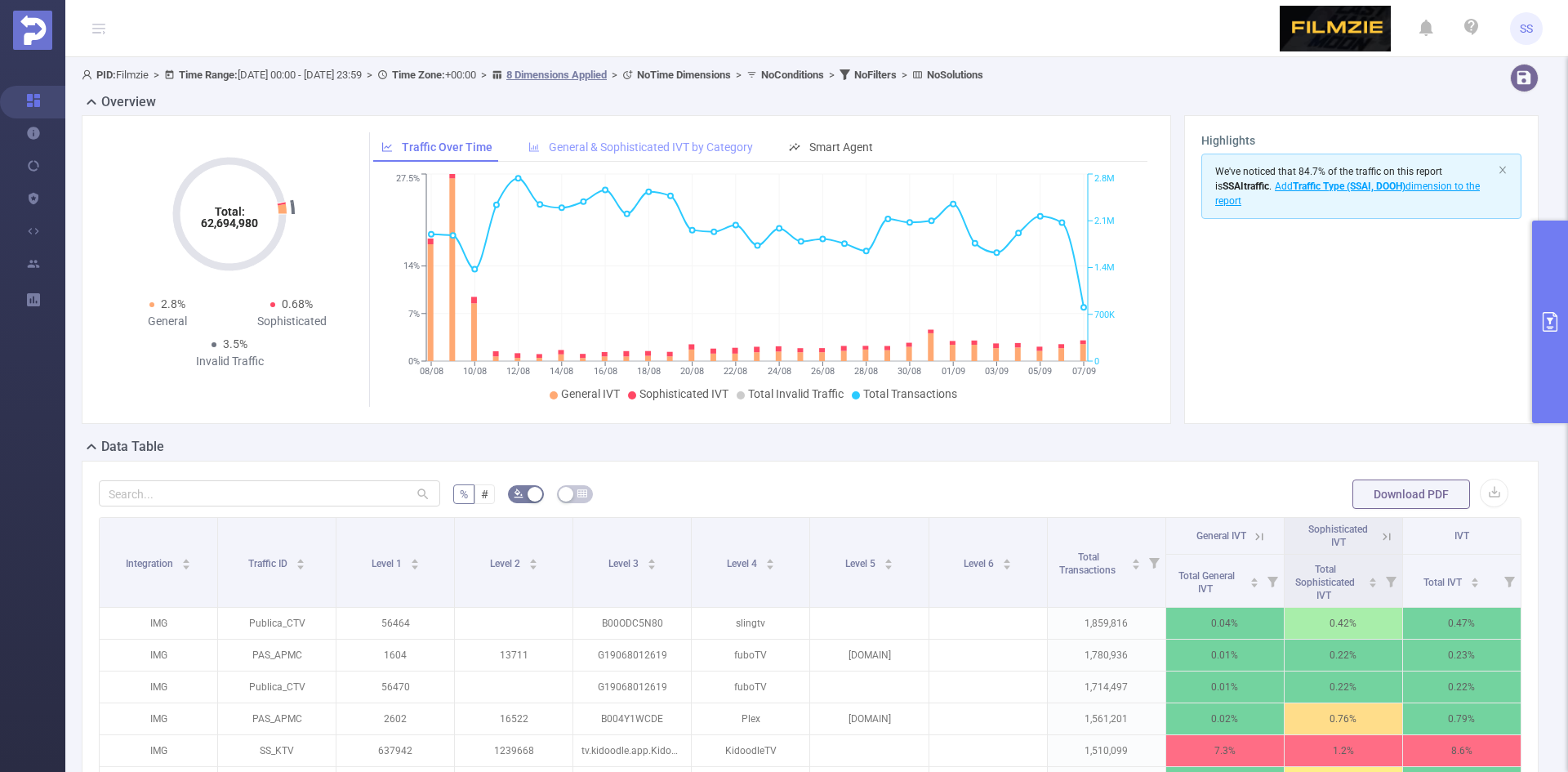
click at [719, 153] on span "General & Sophisticated IVT by Category" at bounding box center [650, 147] width 204 height 13
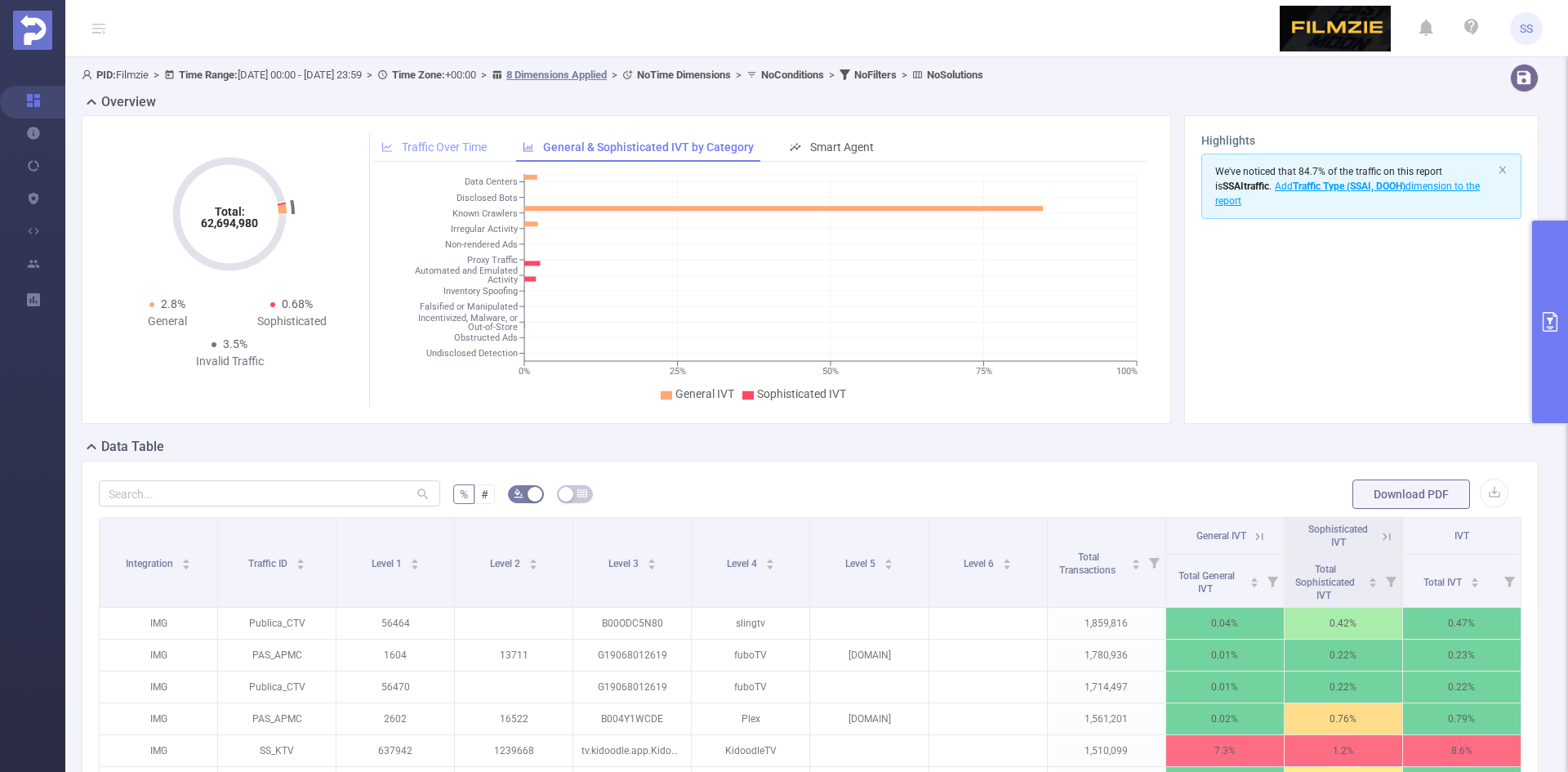
click at [462, 140] on div "Traffic Over Time" at bounding box center [434, 147] width 122 height 30
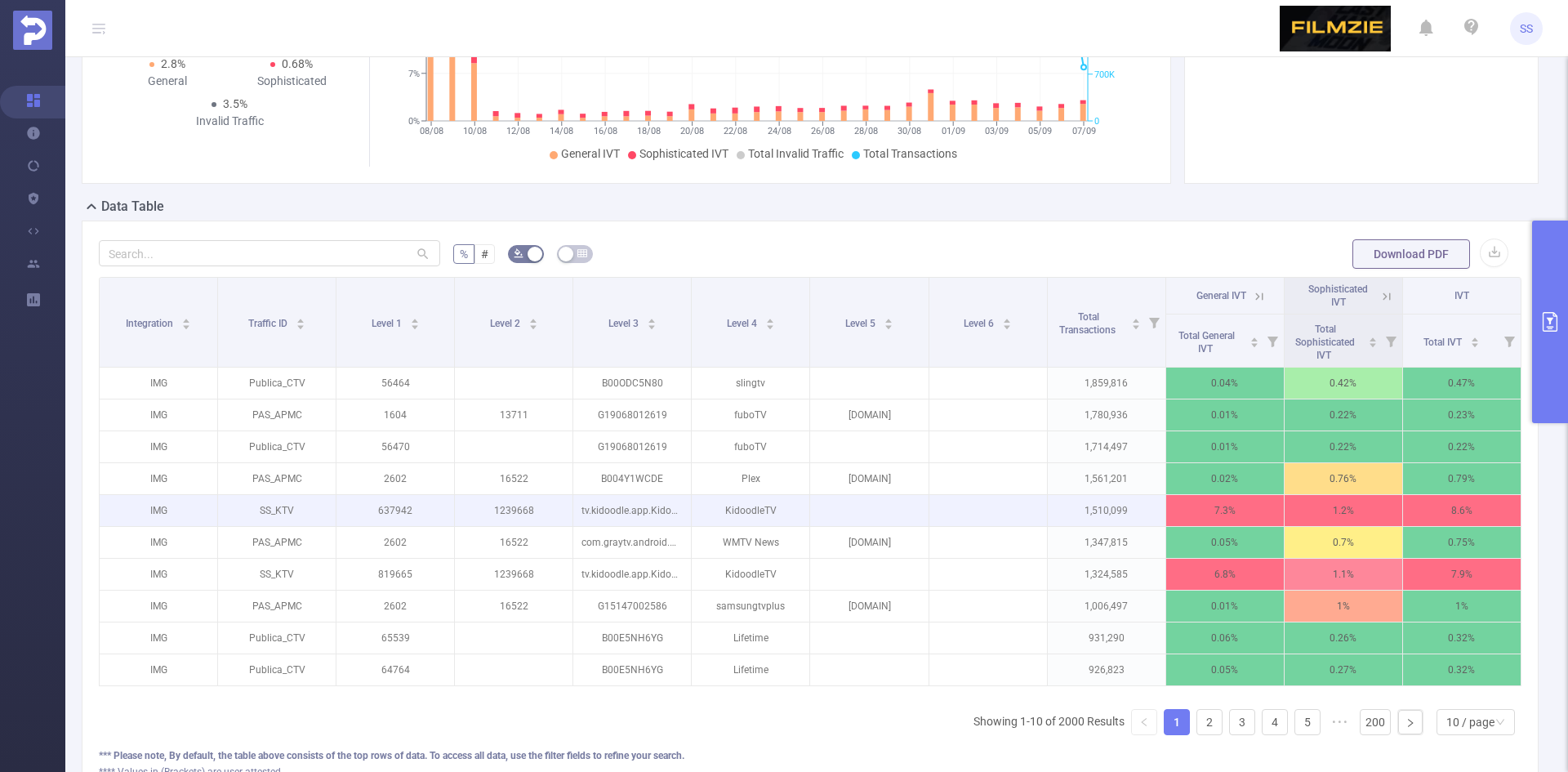
scroll to position [327, 0]
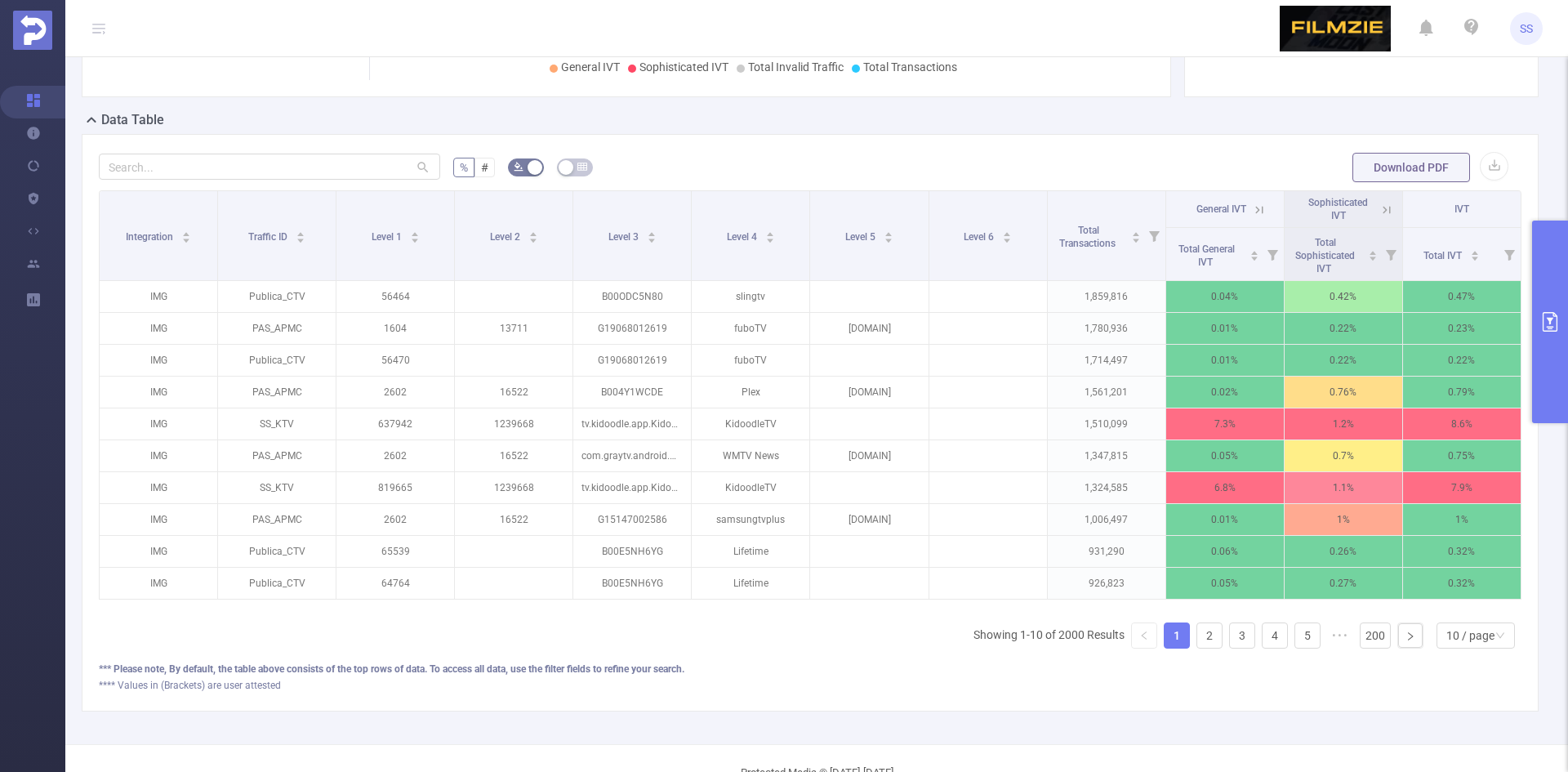
click at [1252, 207] on icon at bounding box center [1259, 209] width 15 height 15
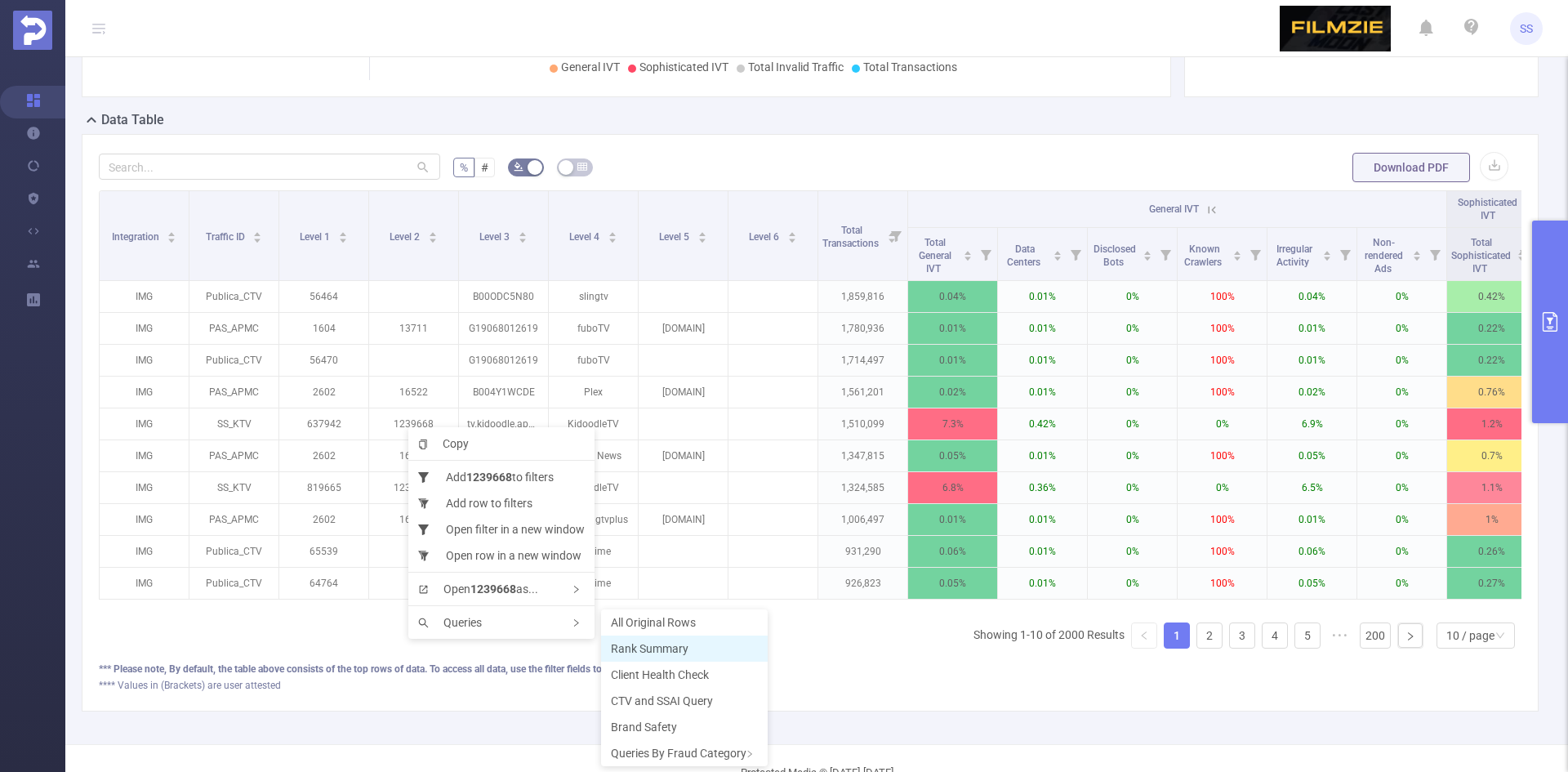
click at [705, 641] on li "Rank Summary" at bounding box center [684, 648] width 166 height 26
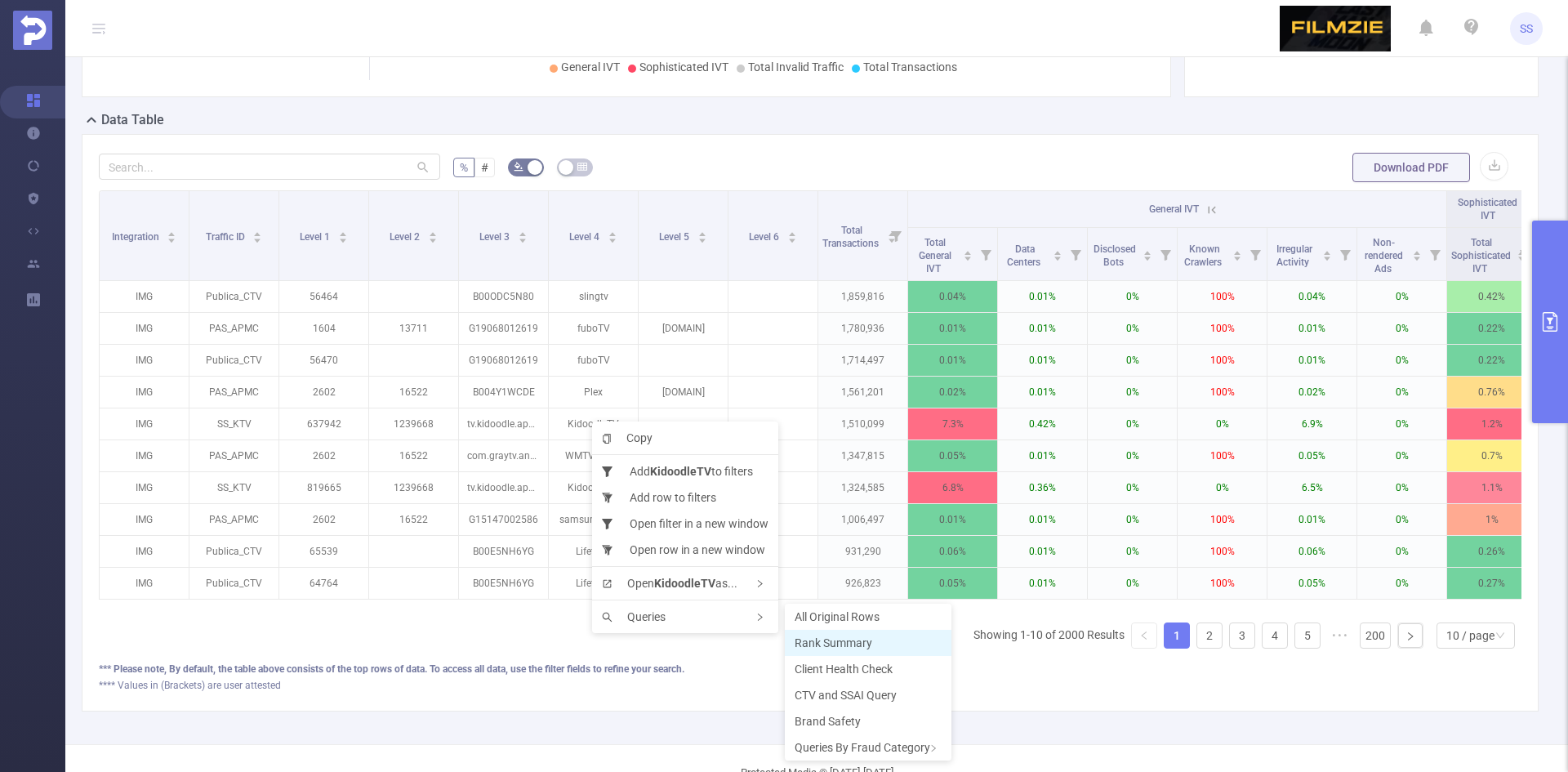
click at [830, 645] on span "Rank Summary" at bounding box center [833, 642] width 78 height 13
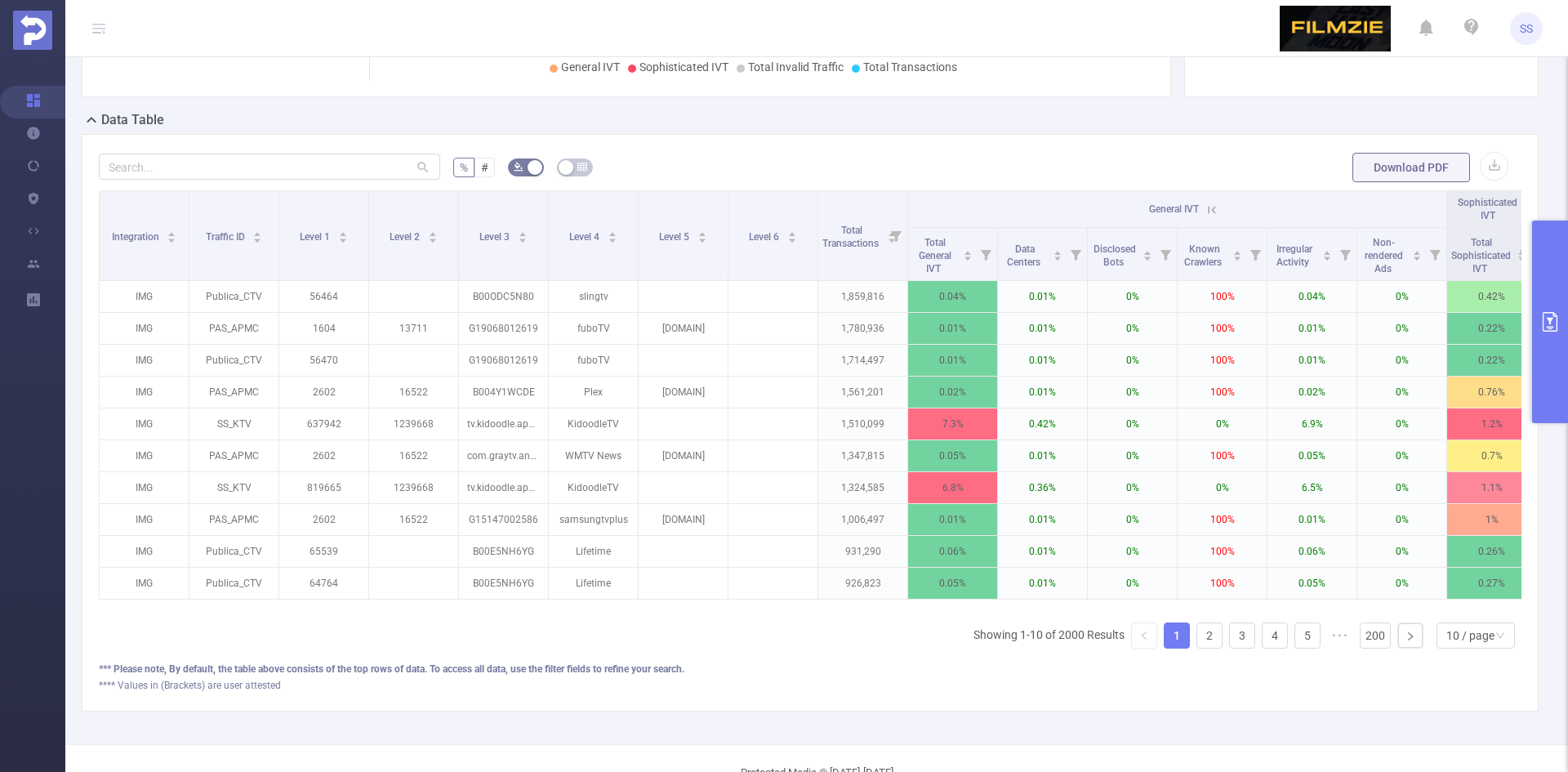
click at [1558, 282] on button "primary" at bounding box center [1550, 321] width 36 height 202
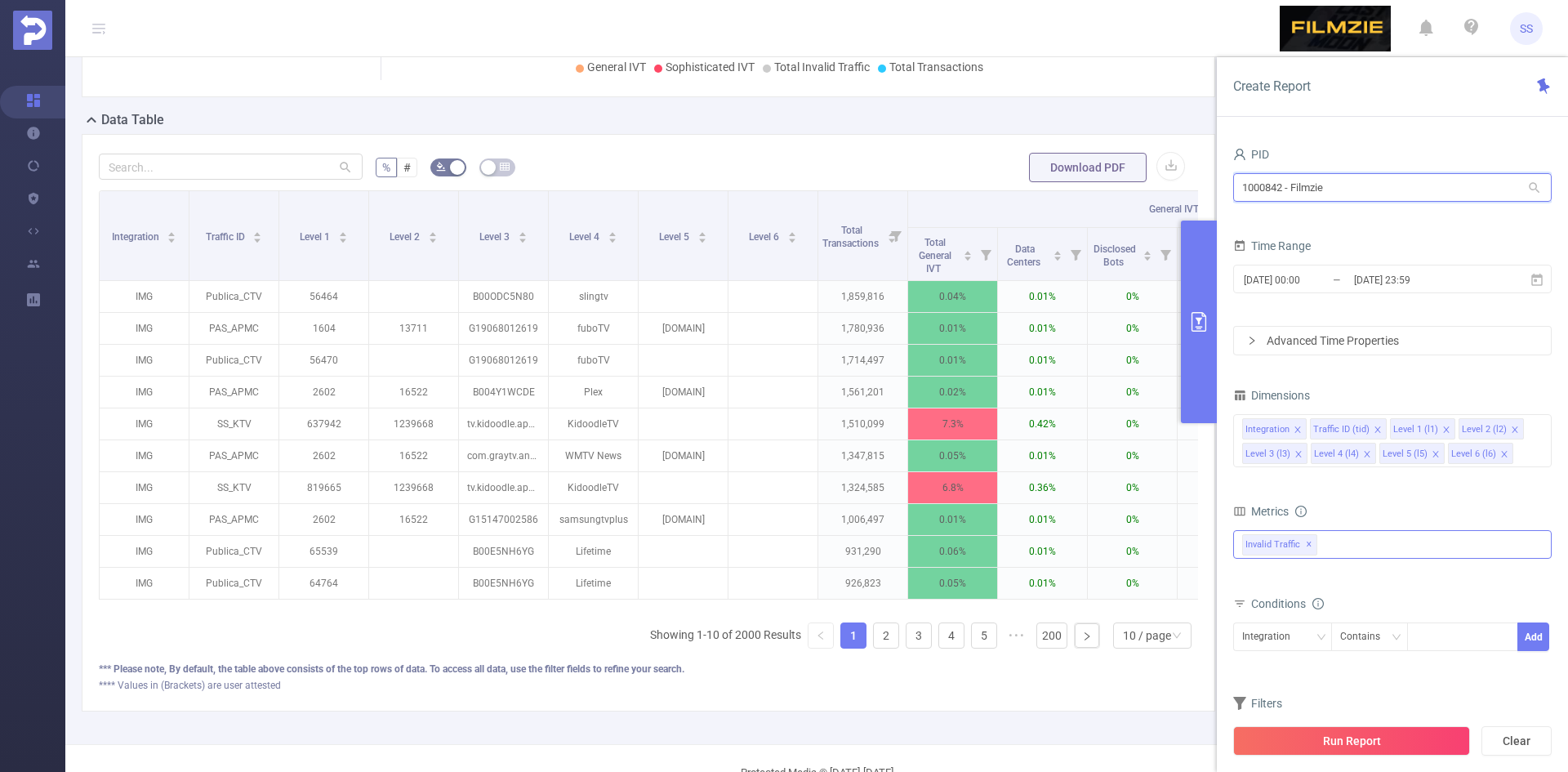
drag, startPoint x: 1376, startPoint y: 194, endPoint x: 1221, endPoint y: 200, distance: 155.1
click at [1221, 200] on div "PID 1000842 - Filmzie 1000842 - Filmzie Time Range [DATE] 00:00 _ [DATE] 23:59 …" at bounding box center [1392, 463] width 351 height 674
type input "solta"
click at [1291, 226] on li "1000875 - Solta 1.68M [751K rows]" at bounding box center [1392, 221] width 318 height 26
click at [1385, 546] on span "✕" at bounding box center [1389, 544] width 7 height 20
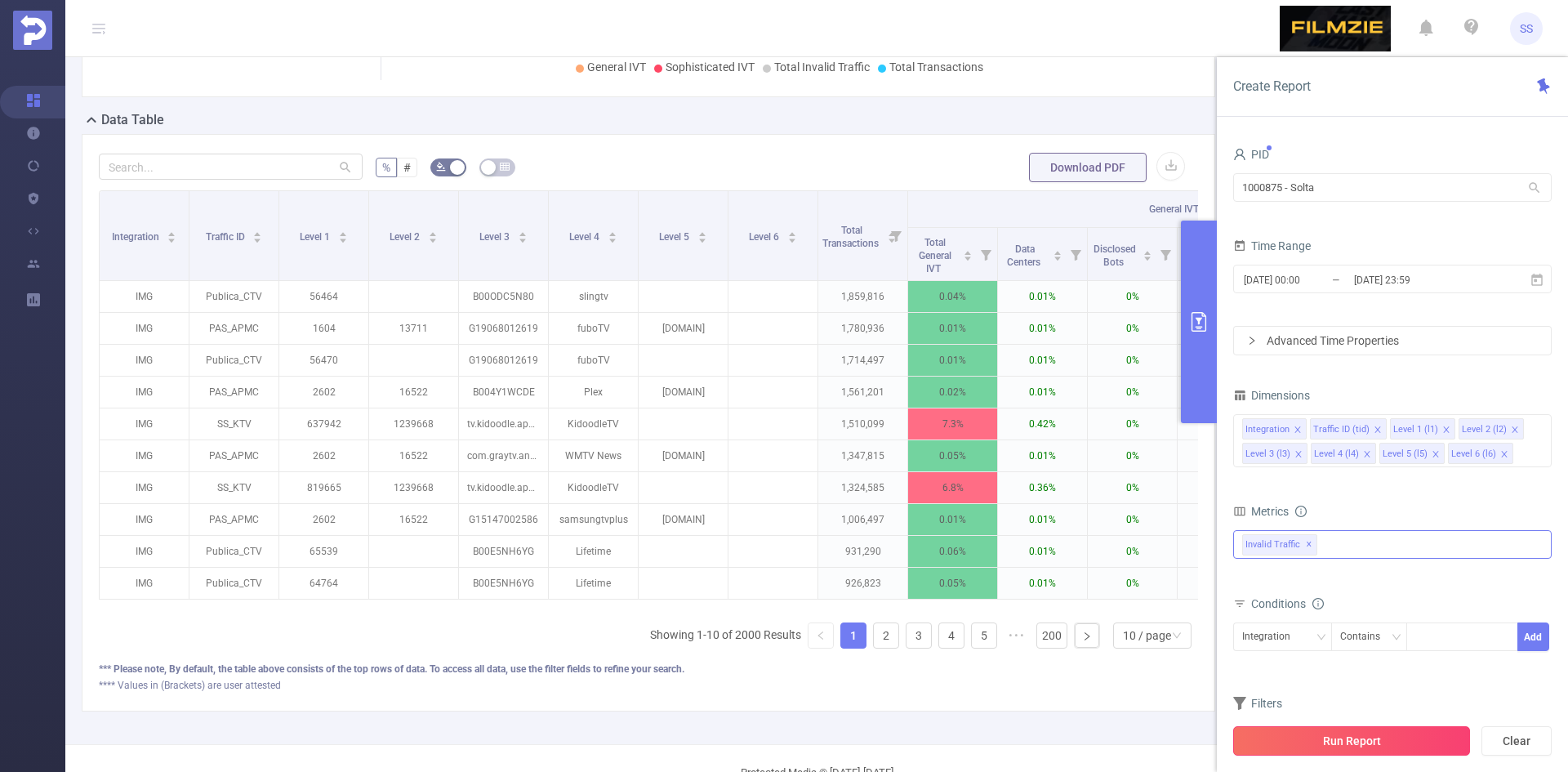
click at [1360, 752] on button "Run Report" at bounding box center [1352, 740] width 237 height 29
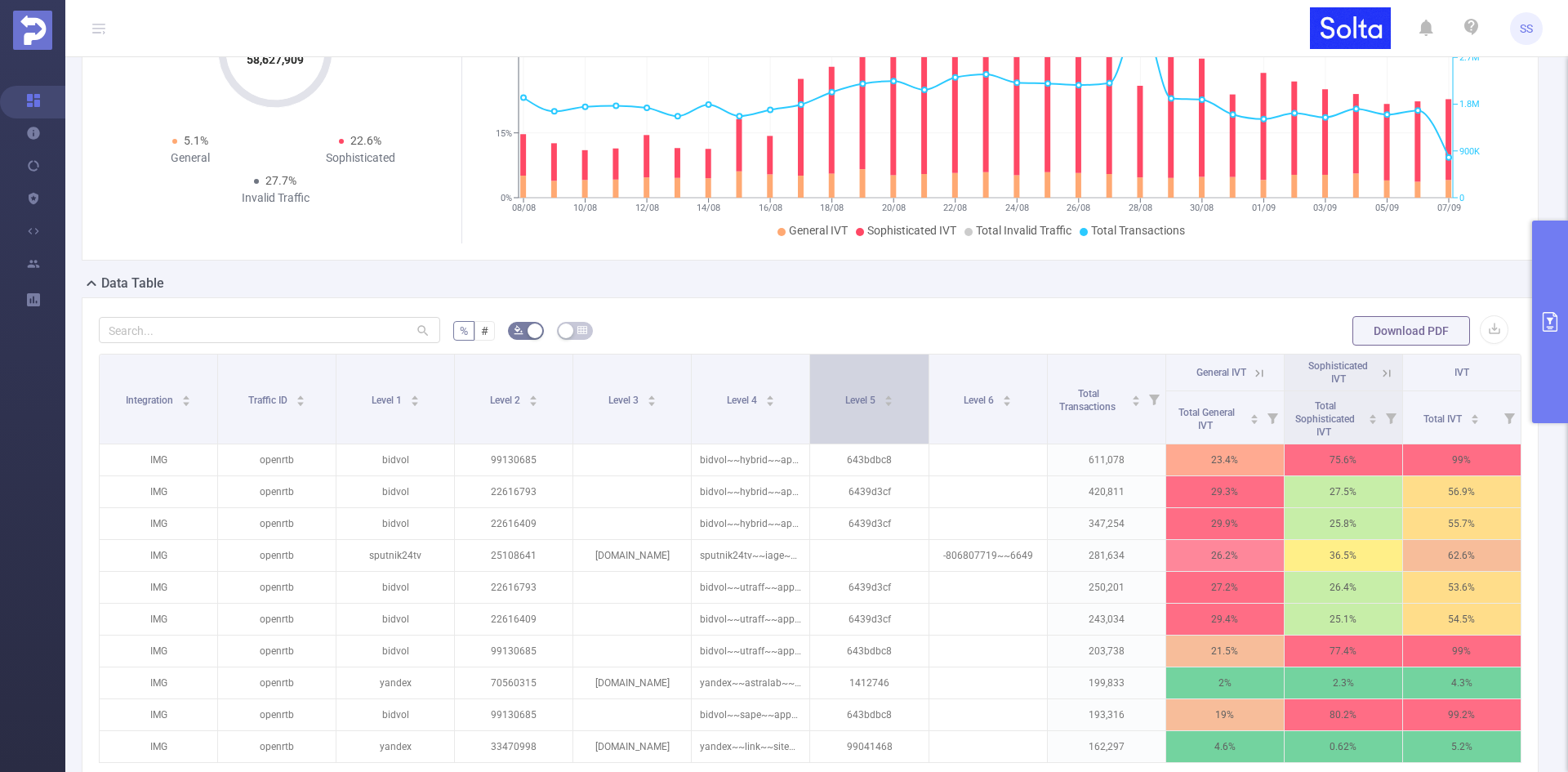
scroll to position [245, 0]
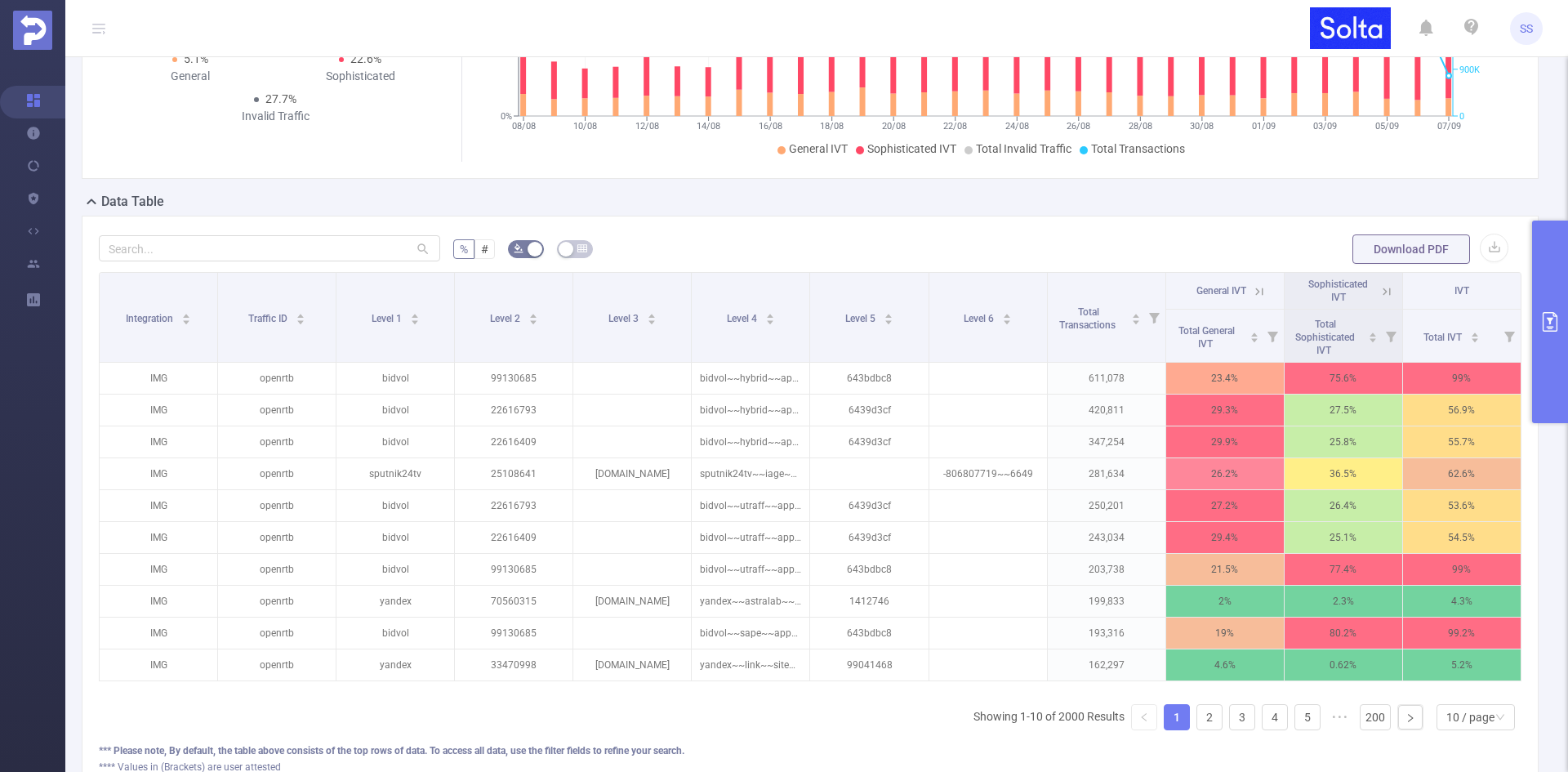
click at [1384, 293] on icon at bounding box center [1387, 291] width 8 height 8
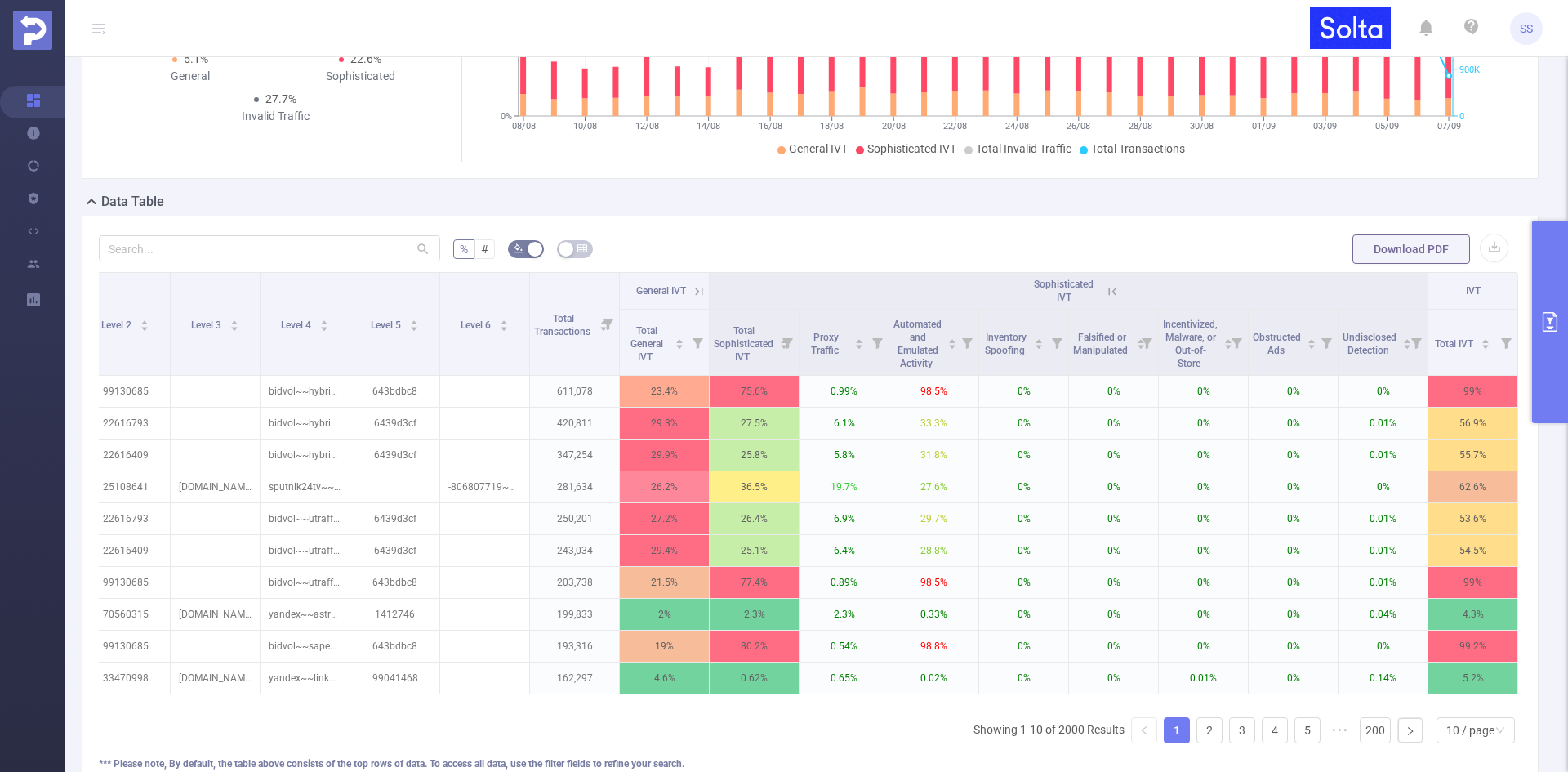
scroll to position [0, 0]
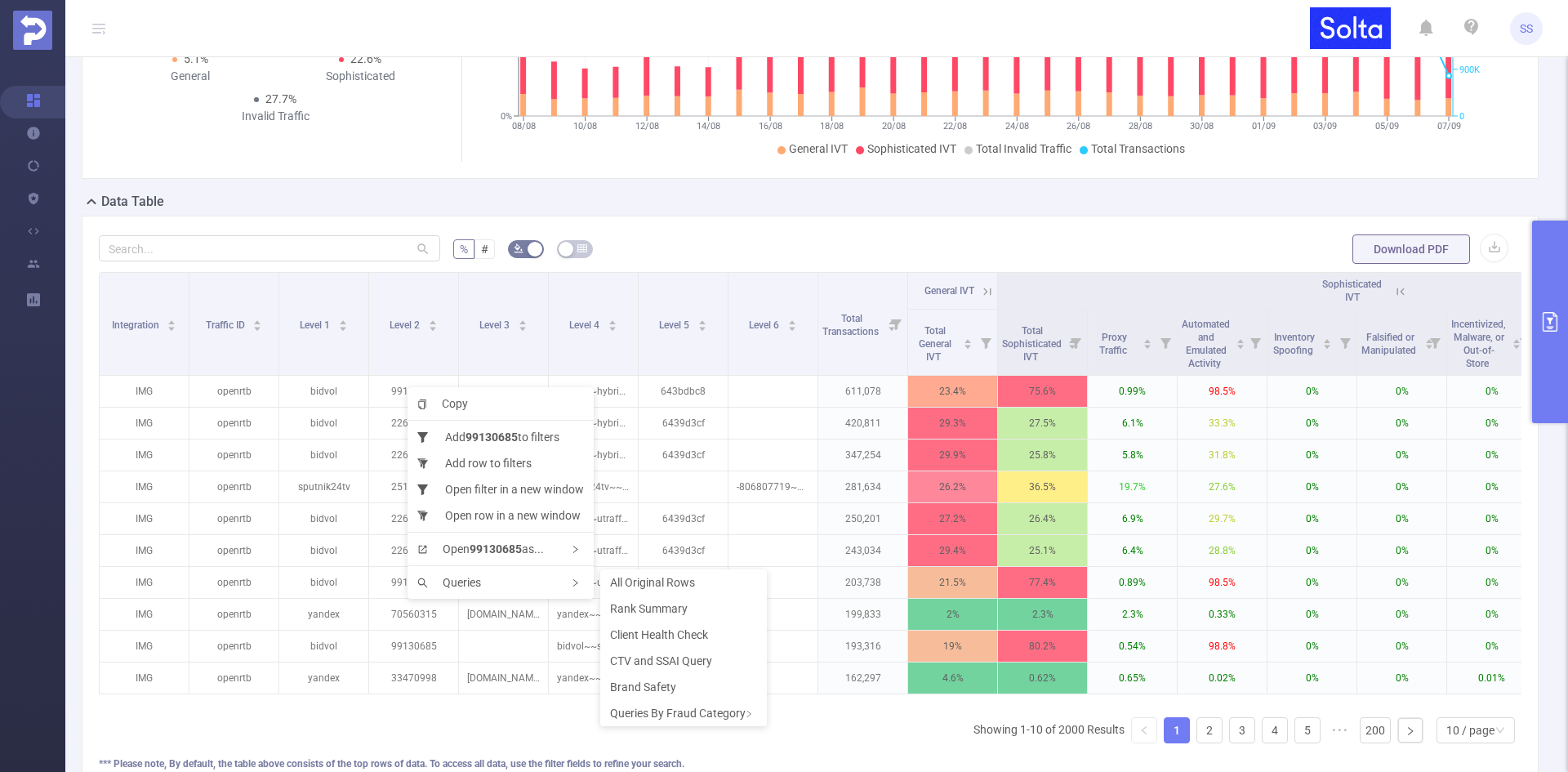
click at [672, 607] on span "Rank Summary" at bounding box center [648, 608] width 78 height 13
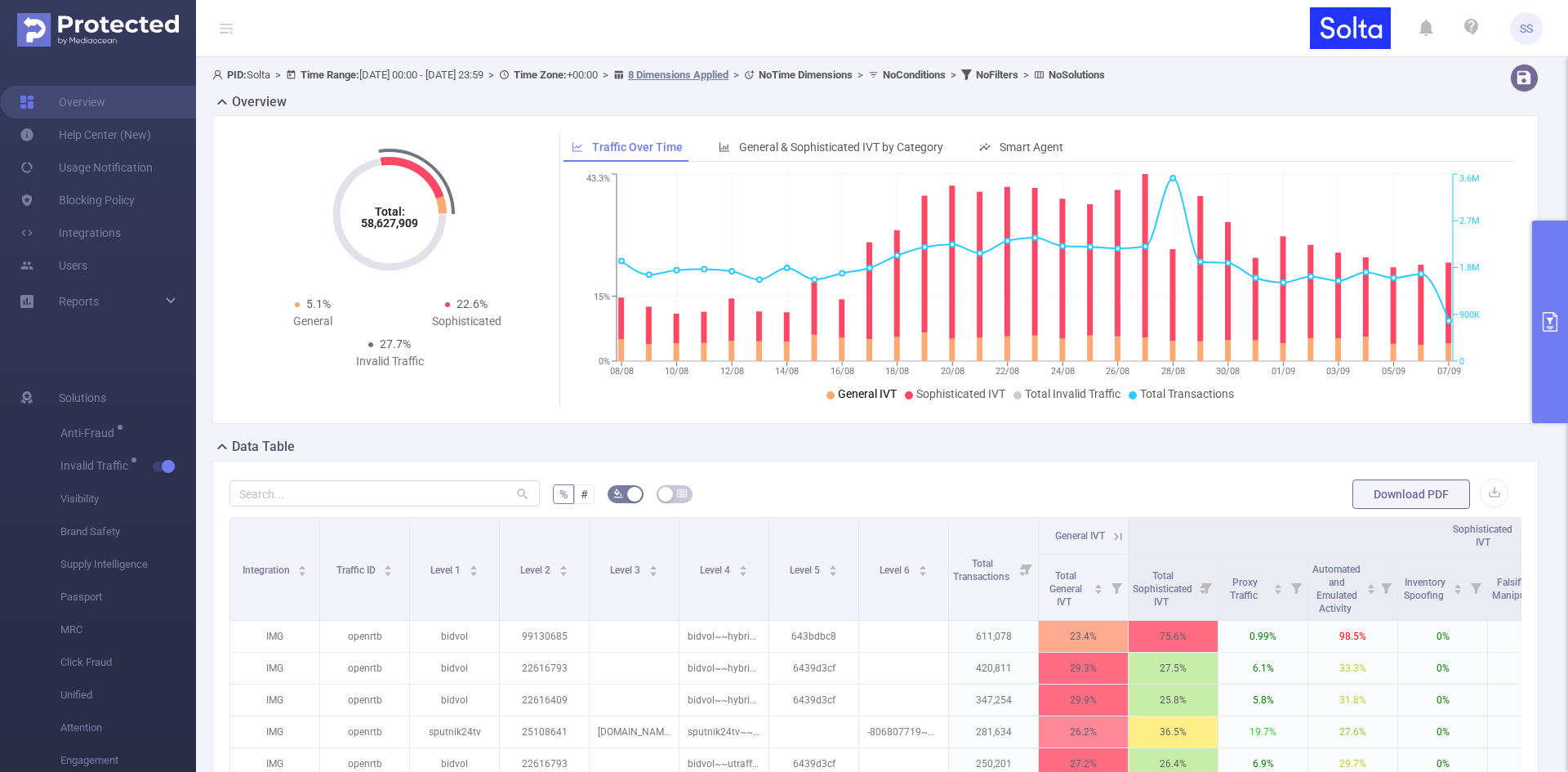
click at [1545, 329] on icon "primary" at bounding box center [1550, 322] width 20 height 20
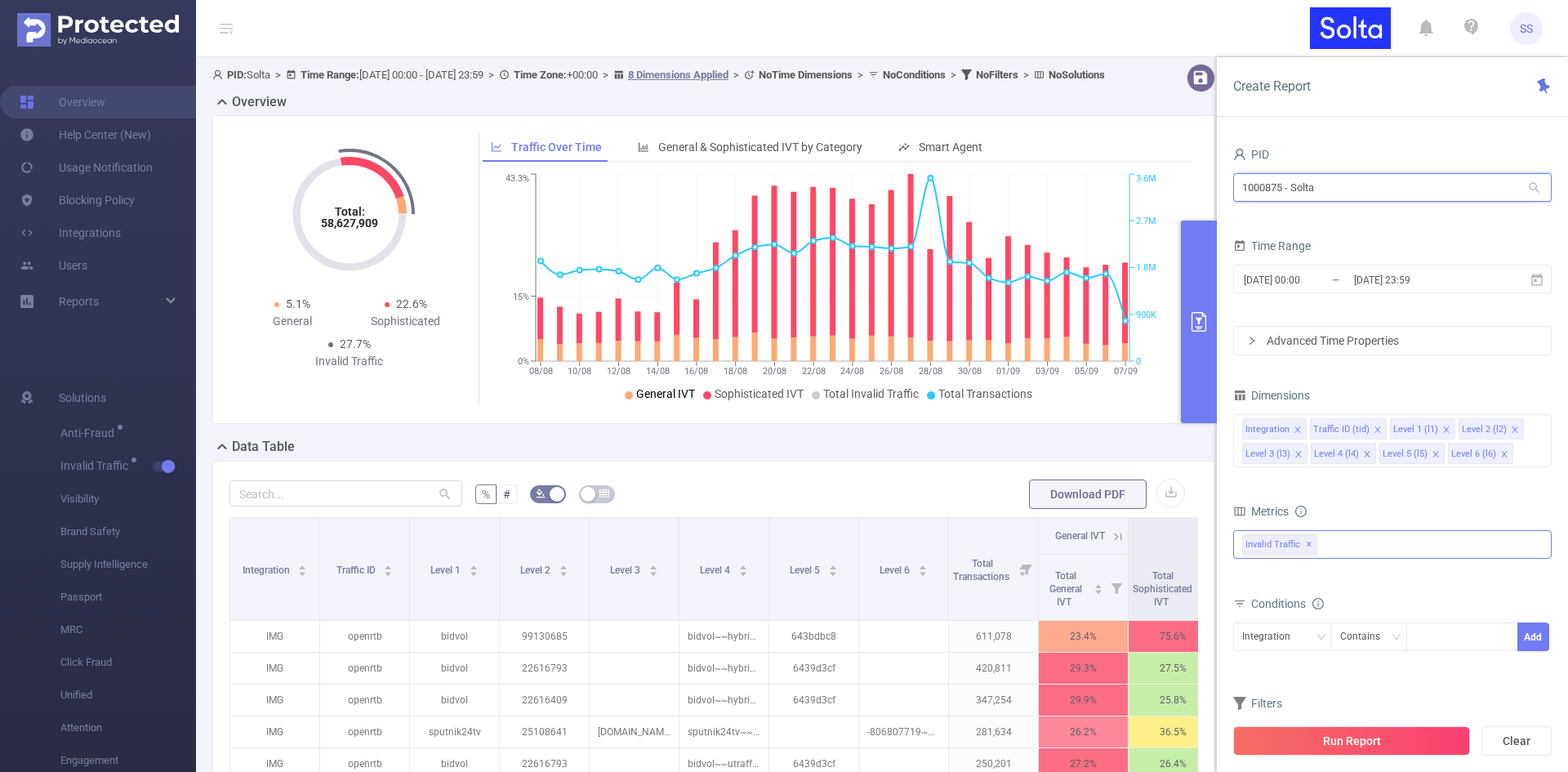
drag, startPoint x: 1369, startPoint y: 192, endPoint x: 1139, endPoint y: 170, distance: 231.0
click at [1139, 167] on section "PID: Solta > Time Range: [DATE] 00:00 - [DATE] 23:59 > Time Zone: +00:00 > 8 Di…" at bounding box center [882, 570] width 1372 height 1026
type input "ש"
type input "atomi"
click at [1469, 212] on span "1.36M [35K rows]" at bounding box center [1493, 221] width 90 height 18
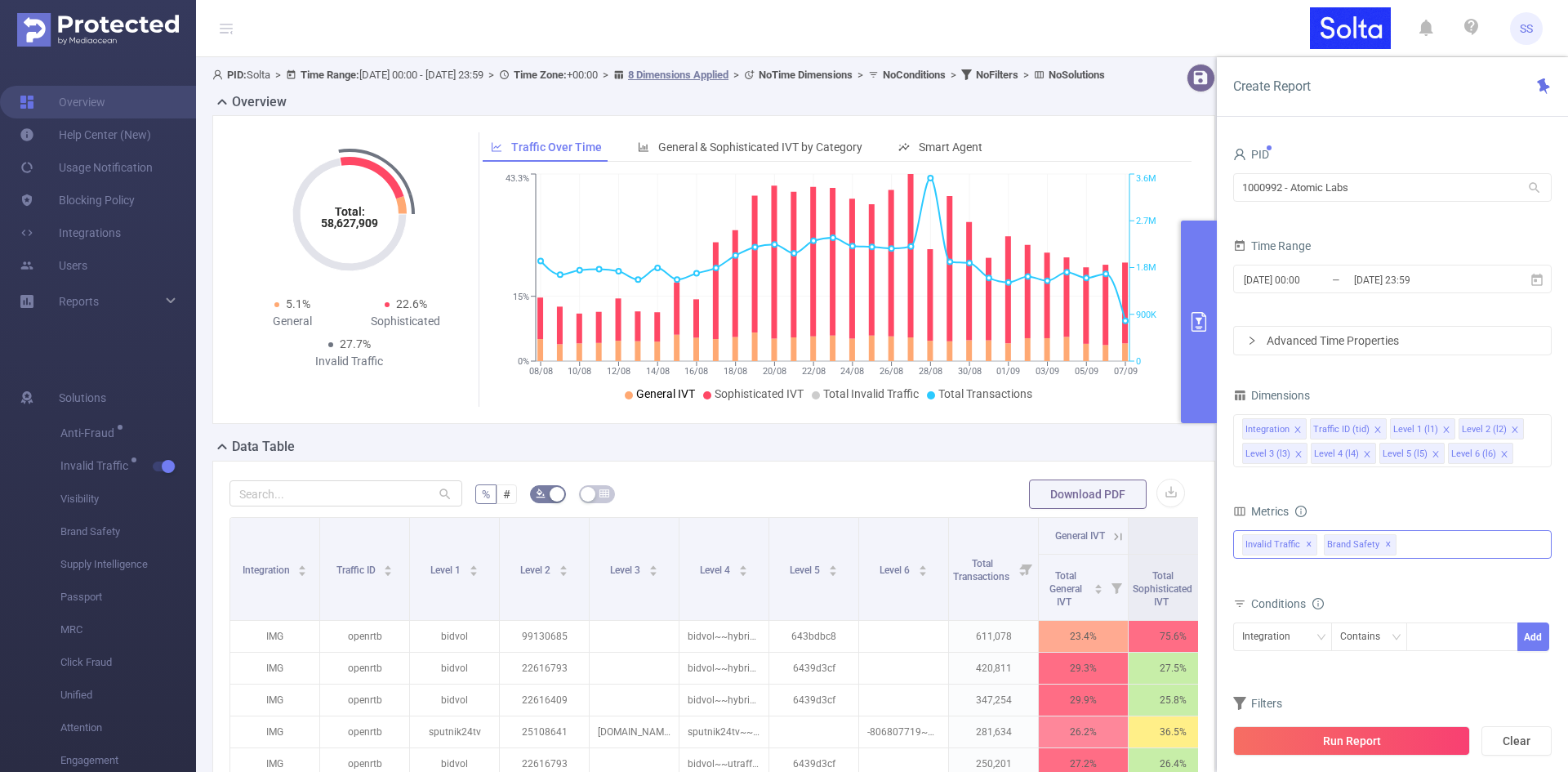
click at [1385, 542] on span "✕" at bounding box center [1389, 544] width 7 height 20
click at [1501, 456] on icon "icon: close" at bounding box center [1505, 455] width 9 height 9
click at [1432, 456] on icon "icon: close" at bounding box center [1436, 455] width 9 height 9
click at [1363, 454] on icon "icon: close" at bounding box center [1368, 455] width 9 height 9
click at [1298, 454] on icon "icon: close" at bounding box center [1298, 453] width 6 height 6
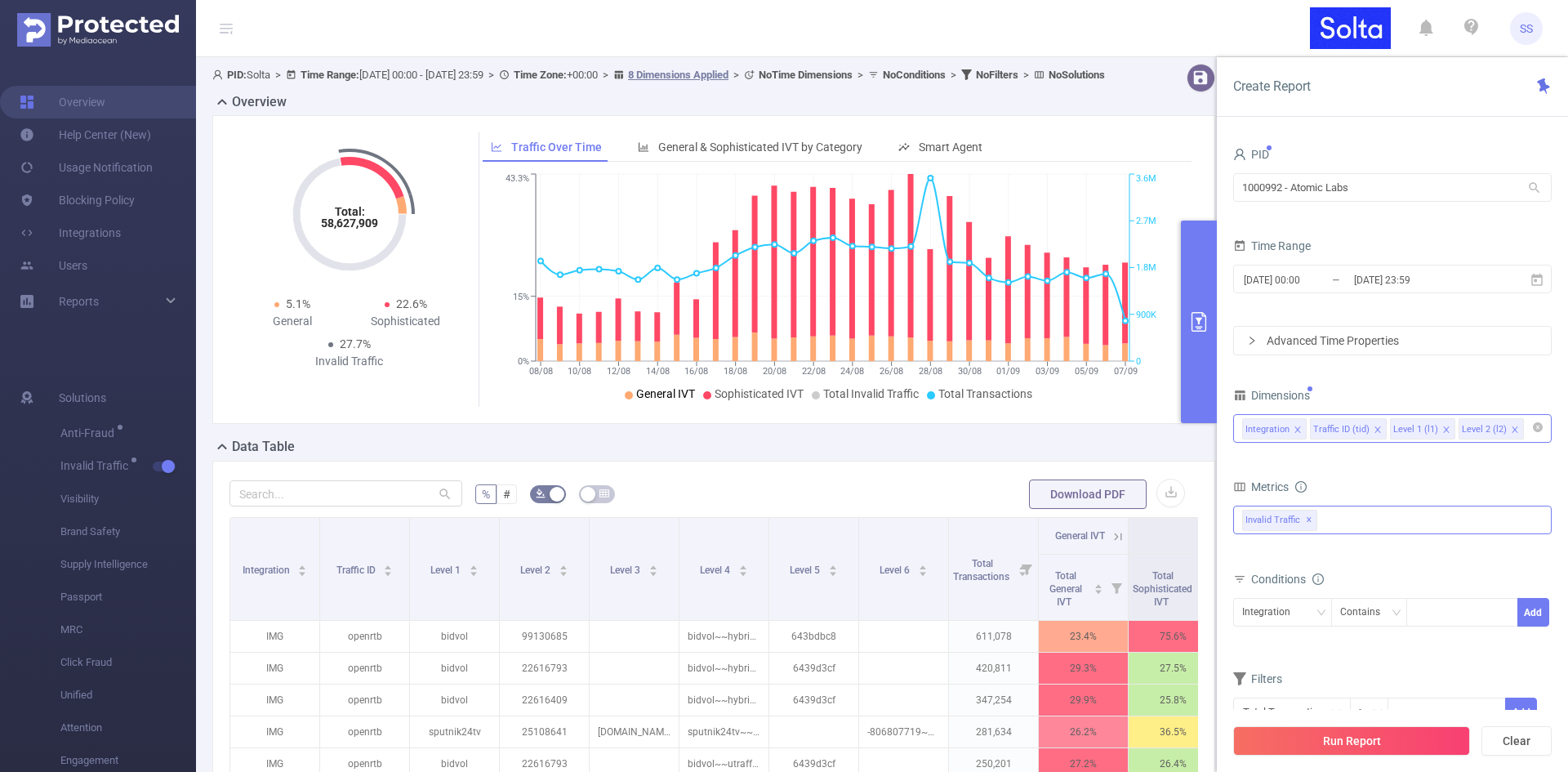
click at [1511, 427] on icon "icon: close" at bounding box center [1515, 430] width 9 height 9
click at [1443, 431] on icon "icon: close" at bounding box center [1447, 430] width 9 height 9
click at [1373, 432] on icon "icon: close" at bounding box center [1378, 430] width 9 height 9
click at [1318, 728] on button "Run Report" at bounding box center [1352, 740] width 237 height 29
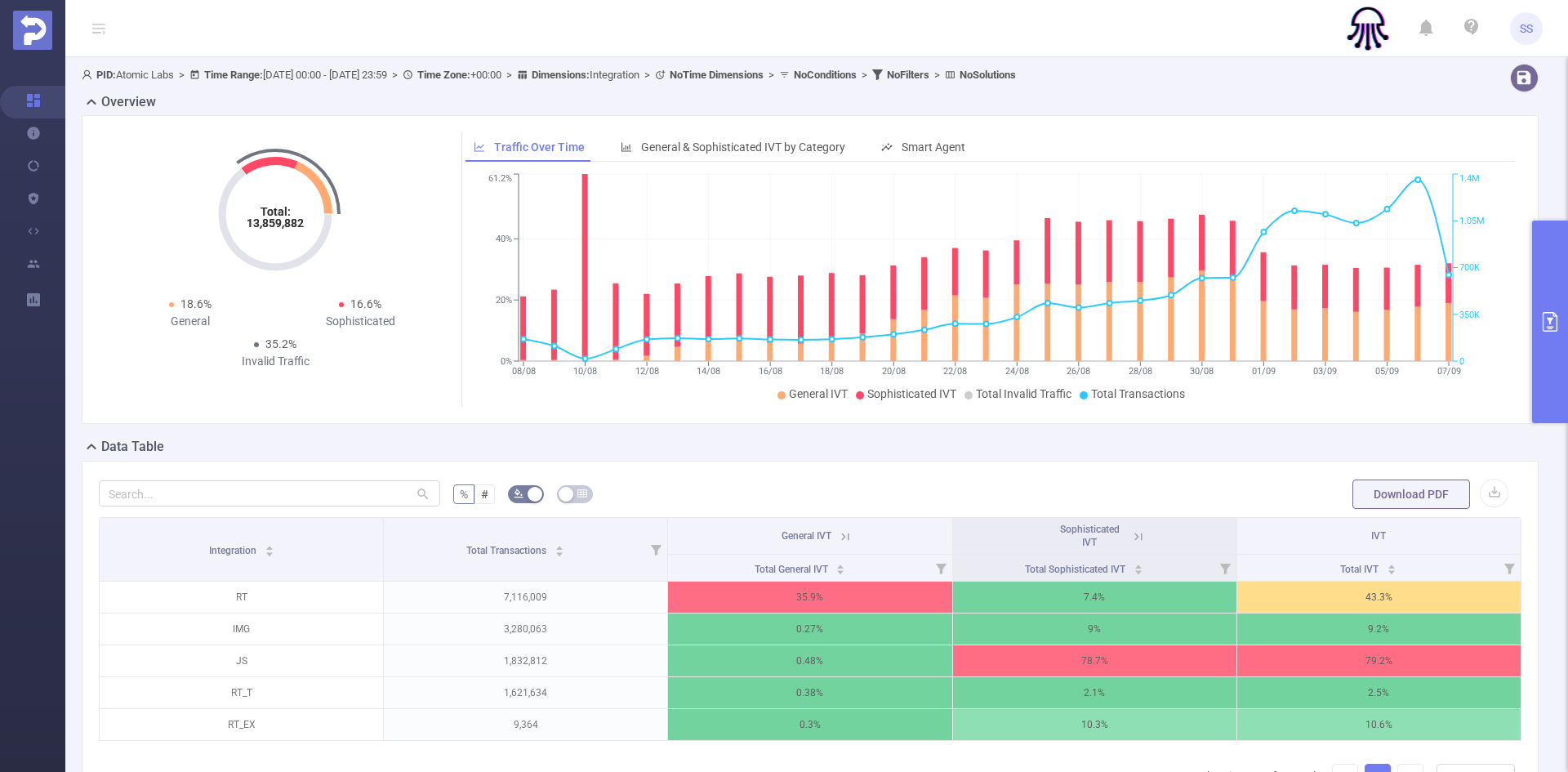
click at [1559, 302] on button "primary" at bounding box center [1550, 321] width 36 height 202
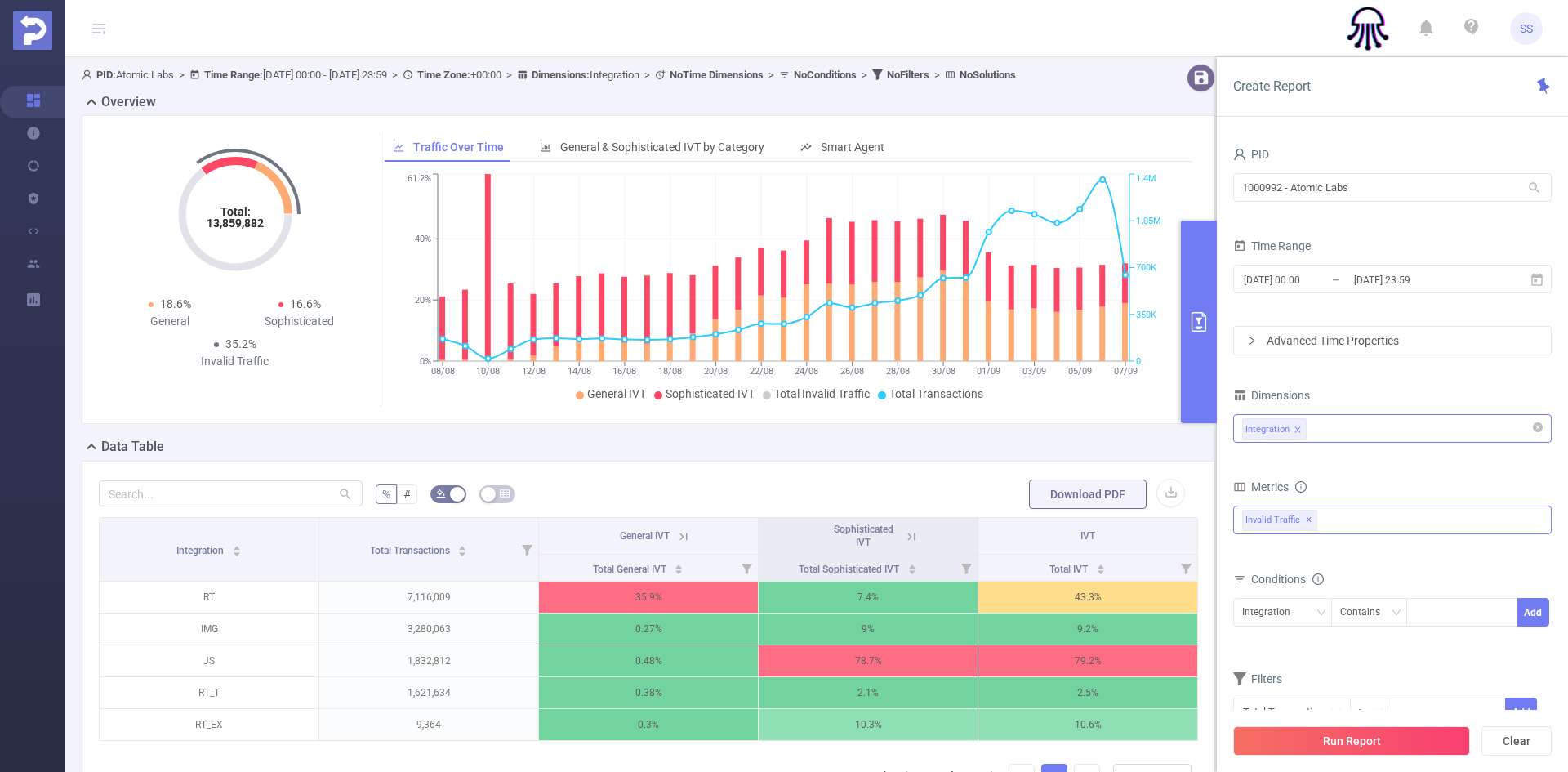
click at [1299, 430] on icon "icon: close" at bounding box center [1298, 430] width 9 height 9
click at [1189, 314] on icon "primary" at bounding box center [1199, 322] width 20 height 20
